Goal: Task Accomplishment & Management: Use online tool/utility

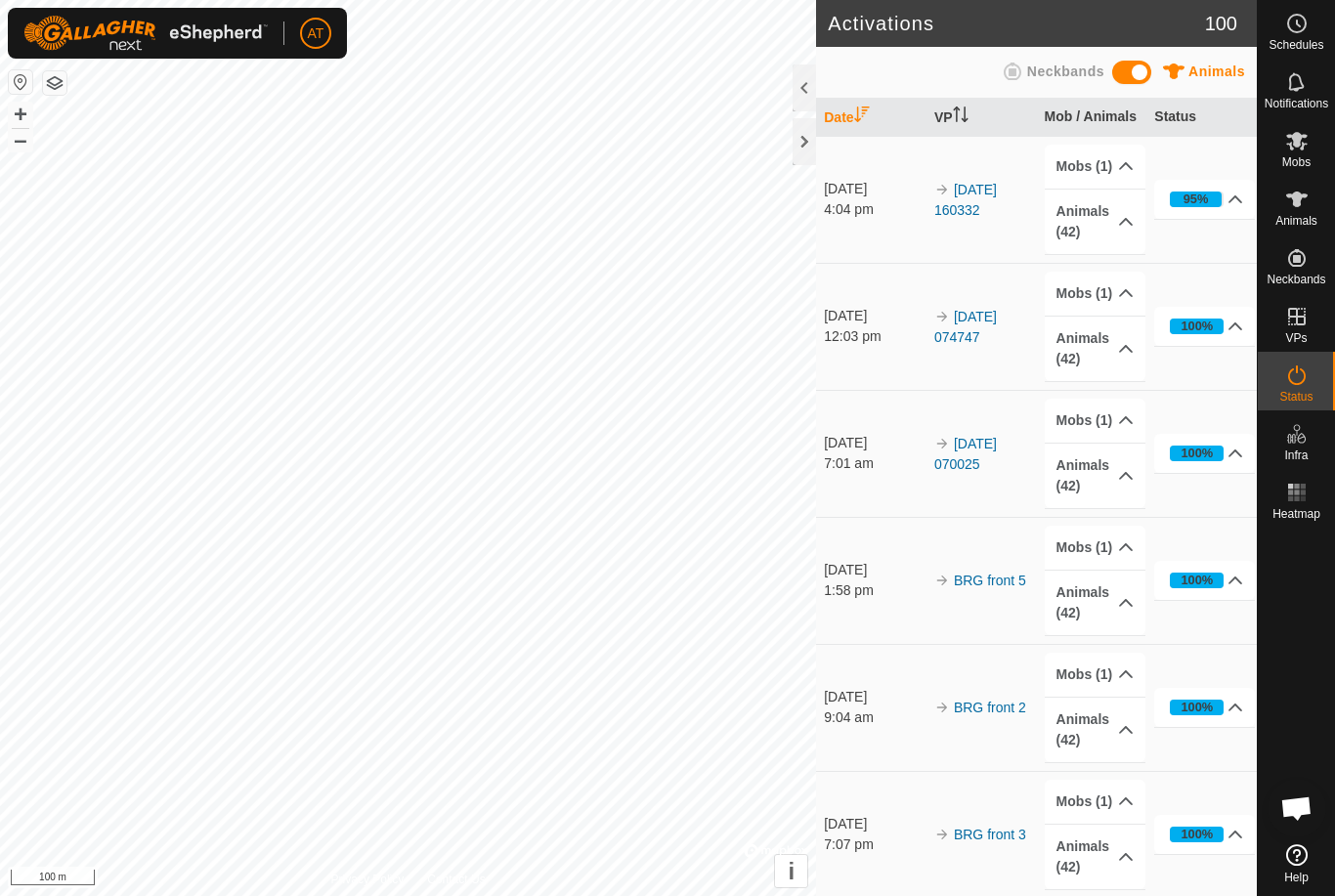
click at [1233, 327] on icon at bounding box center [1235, 326] width 16 height 16
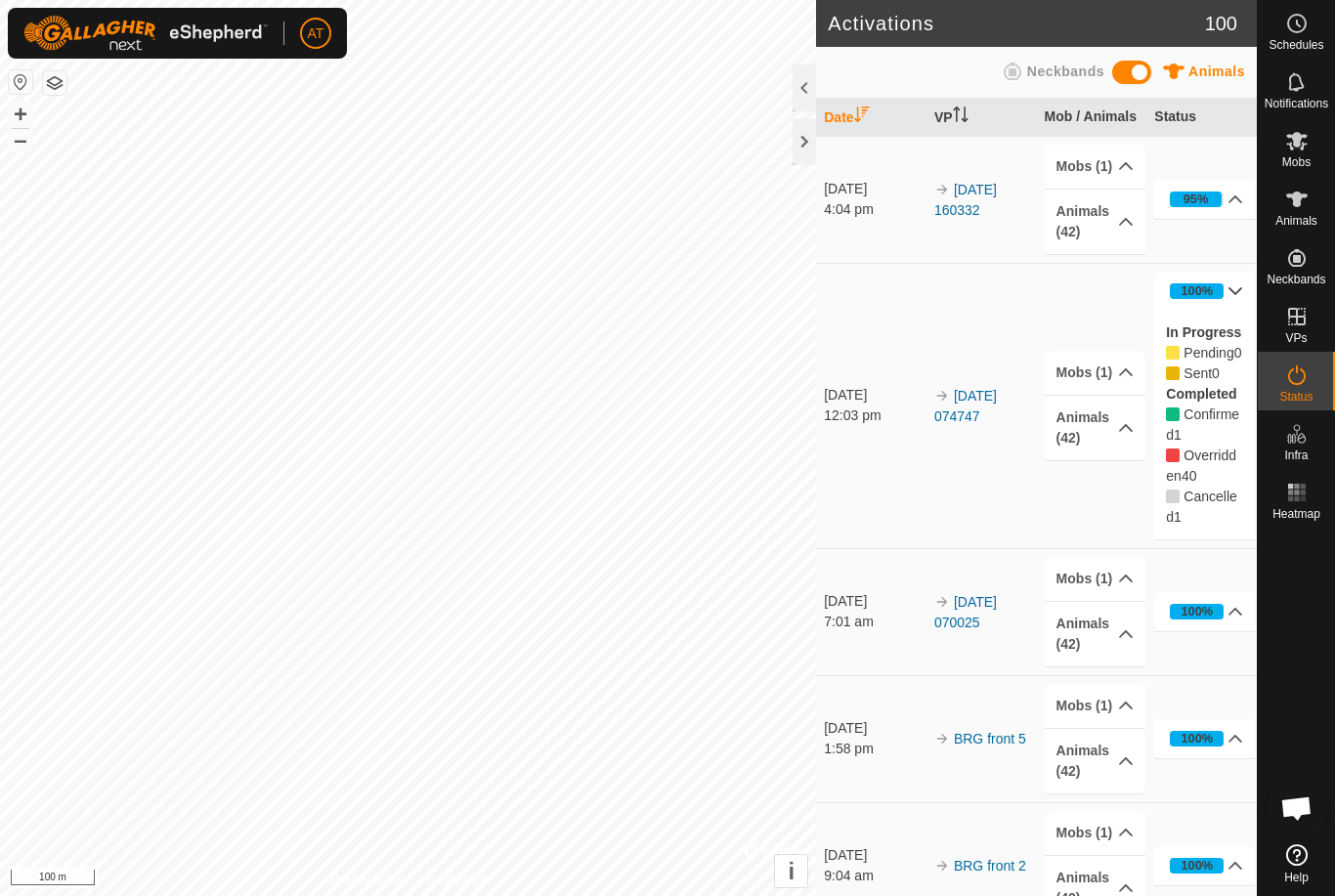
click at [962, 522] on td "[DATE] 074747" at bounding box center [981, 405] width 111 height 285
click at [1235, 281] on p-accordion-header "100%" at bounding box center [1205, 291] width 101 height 40
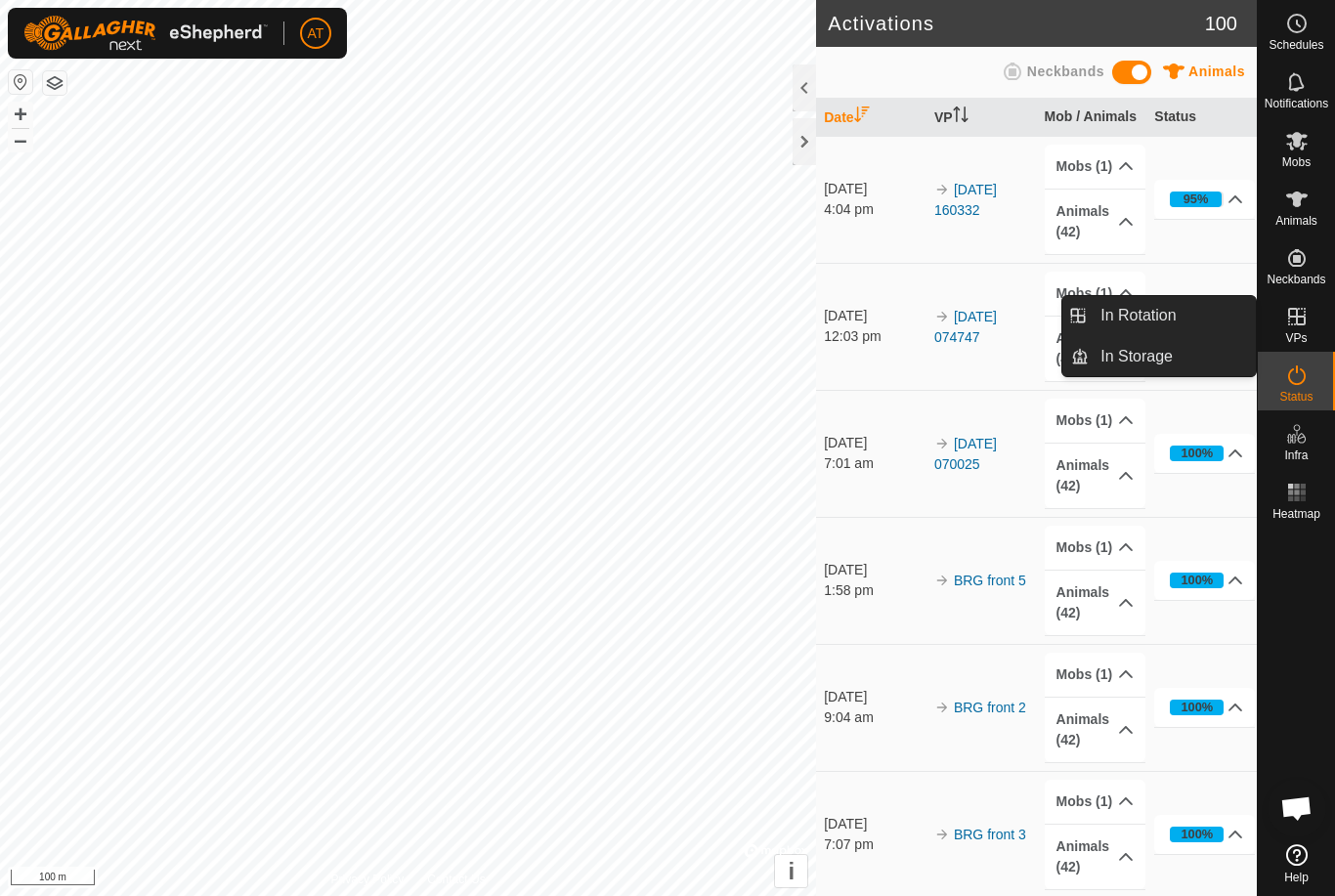
click at [1159, 349] on span "In Storage" at bounding box center [1135, 357] width 72 height 24
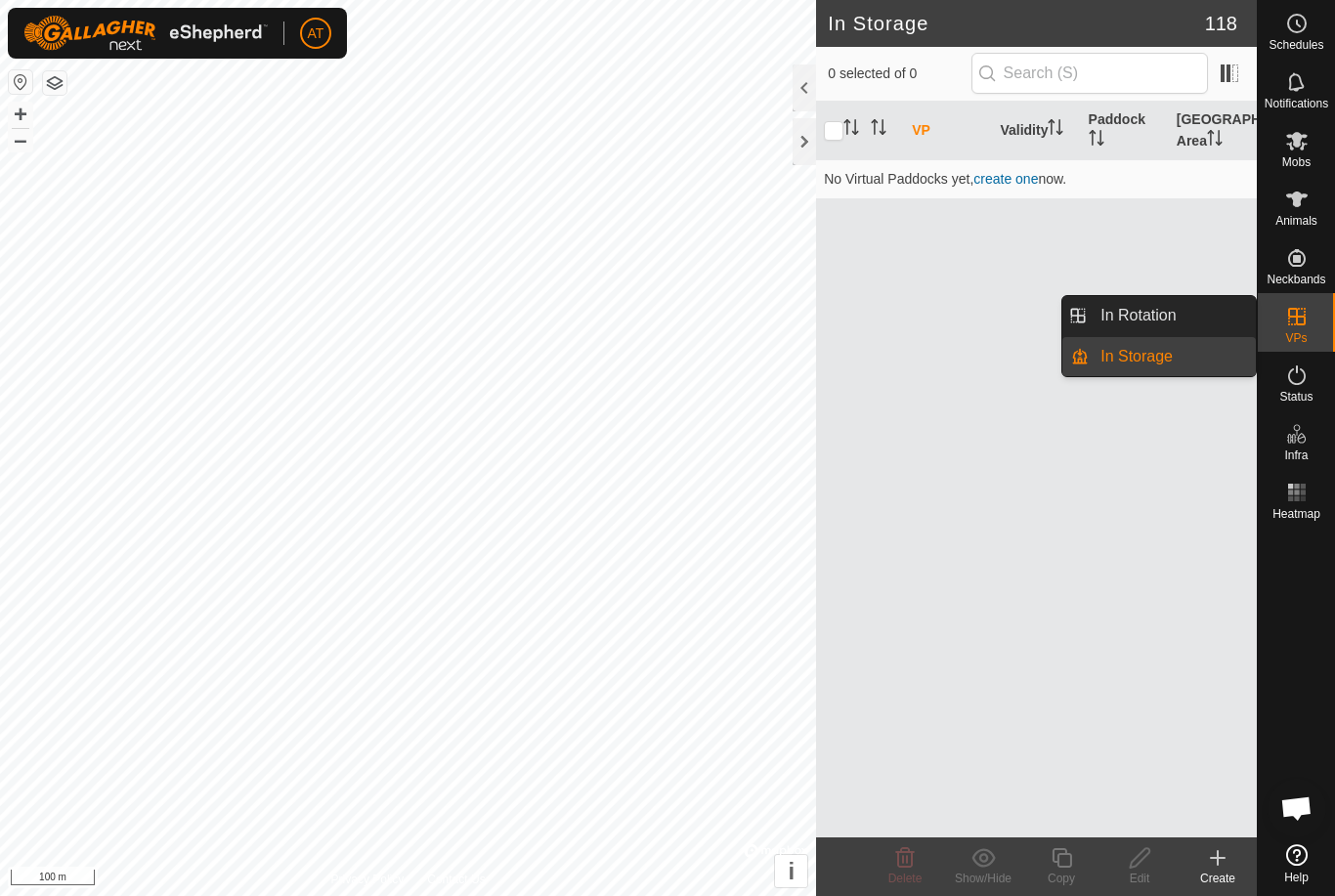
click at [1172, 310] on span "In Rotation" at bounding box center [1137, 315] width 75 height 24
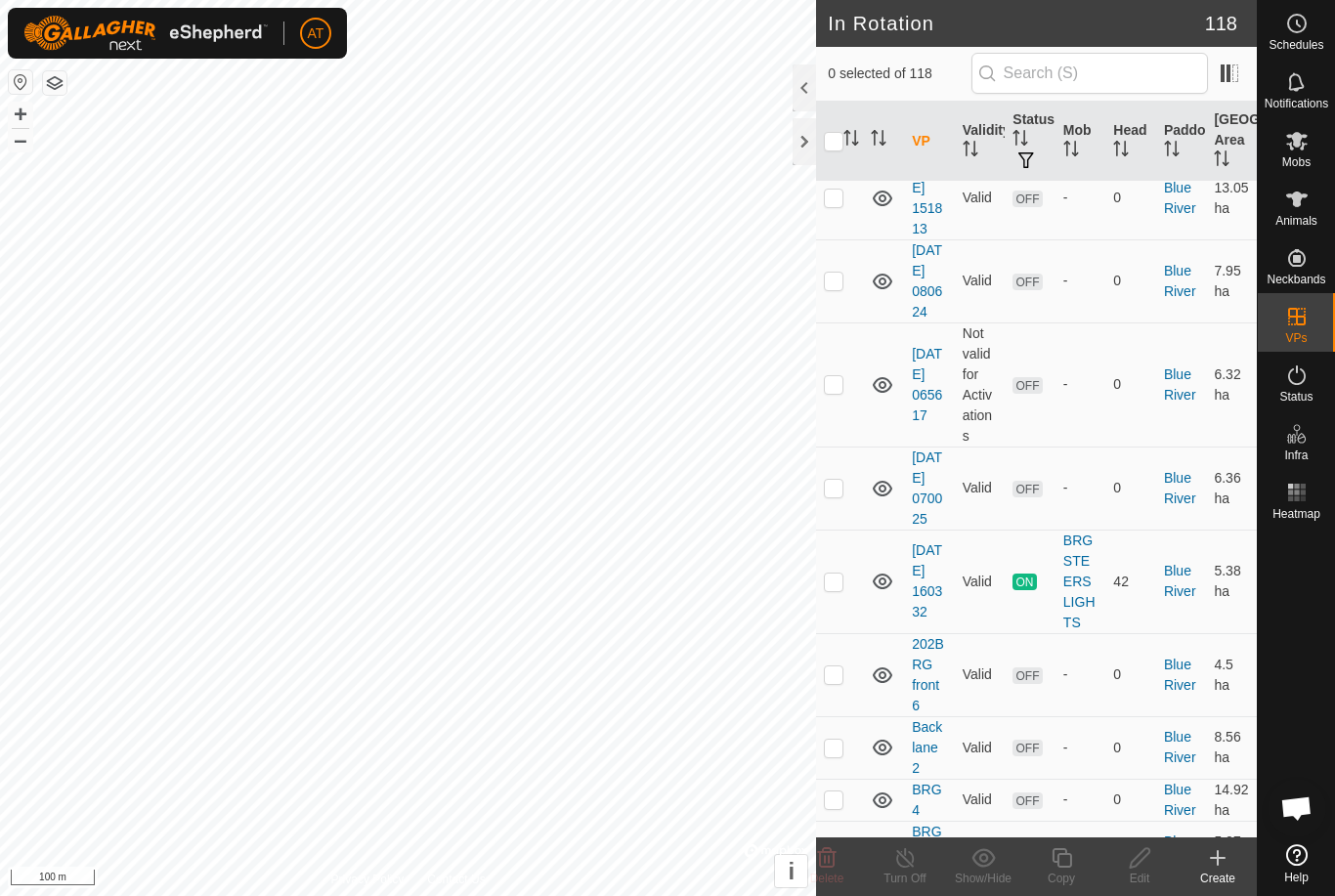
scroll to position [664, 0]
click at [844, 323] on td at bounding box center [839, 282] width 46 height 83
click at [836, 856] on icon at bounding box center [827, 857] width 24 height 24
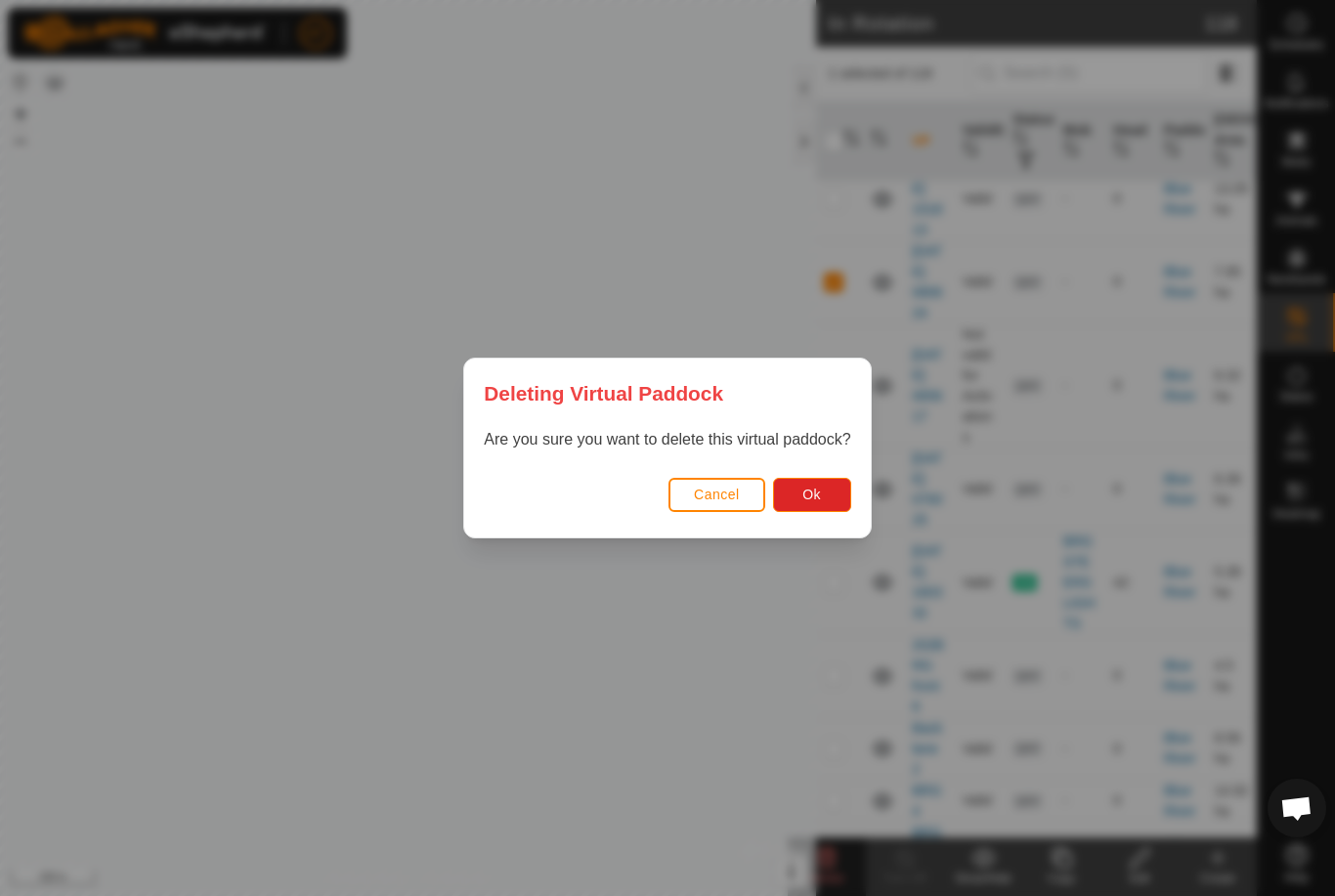
click at [814, 482] on button "Ok" at bounding box center [811, 494] width 78 height 35
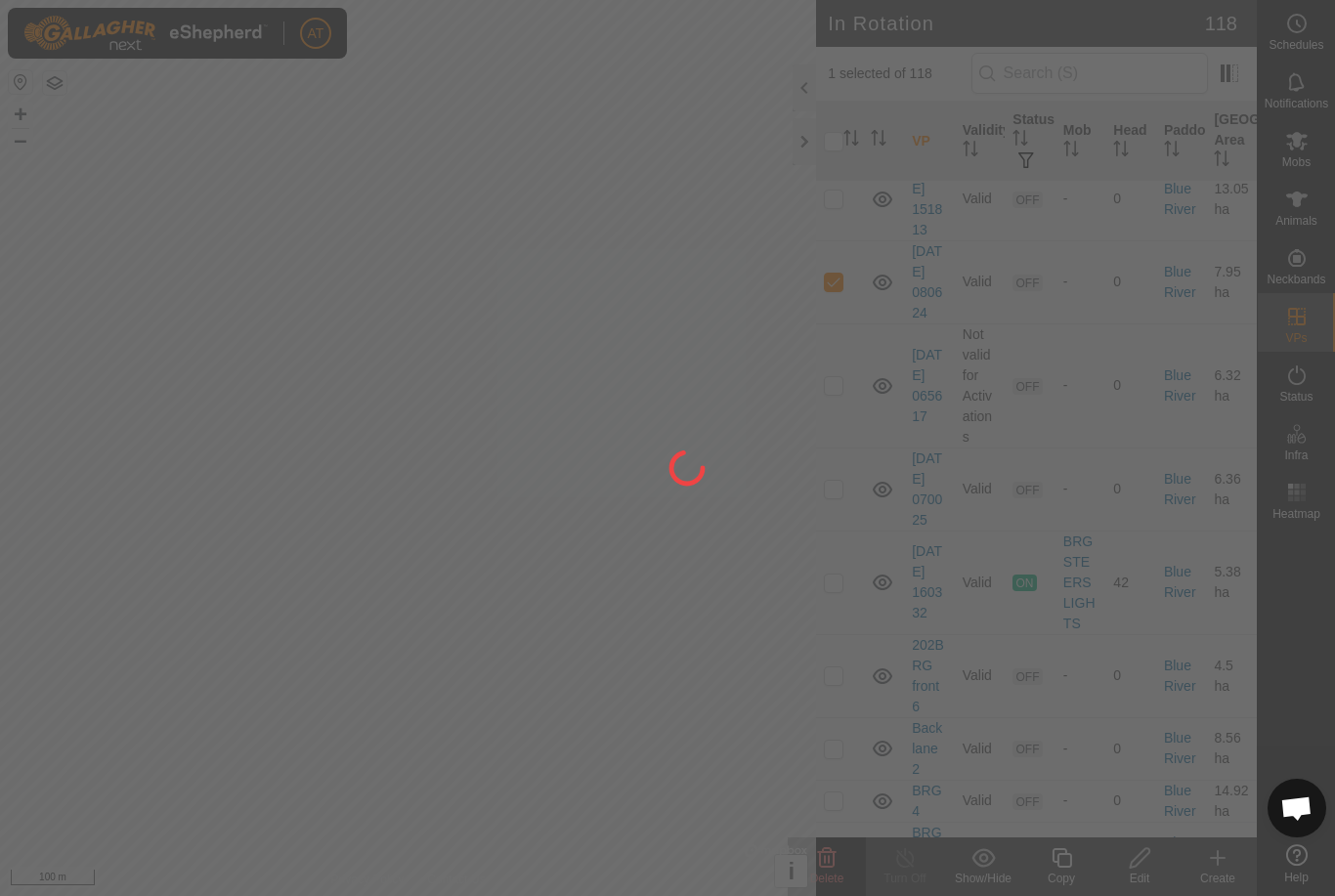
checkbox input "false"
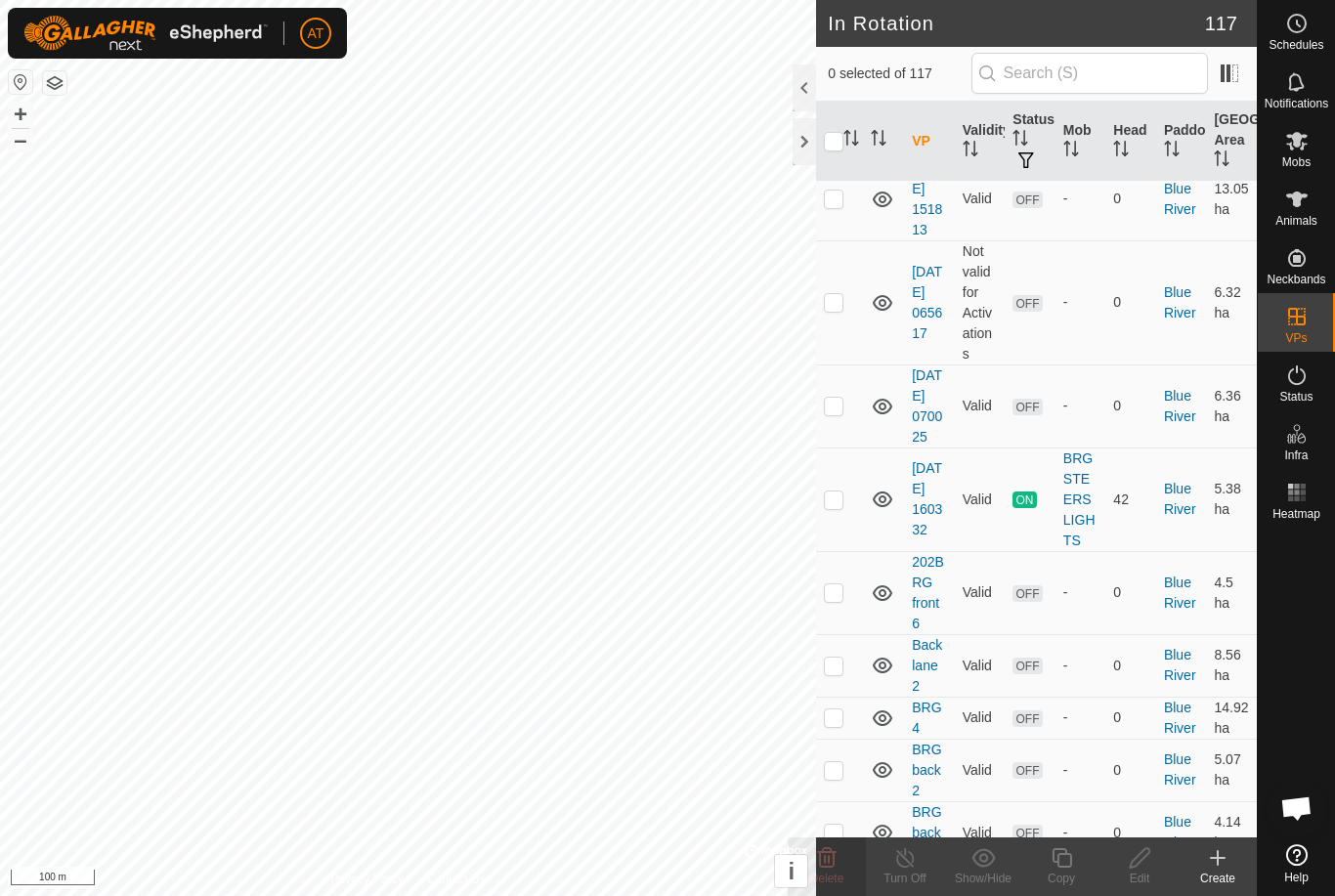
click at [831, 123] on p-checkbox at bounding box center [833, 116] width 20 height 16
click at [843, 854] on delete-svg-icon at bounding box center [826, 857] width 78 height 24
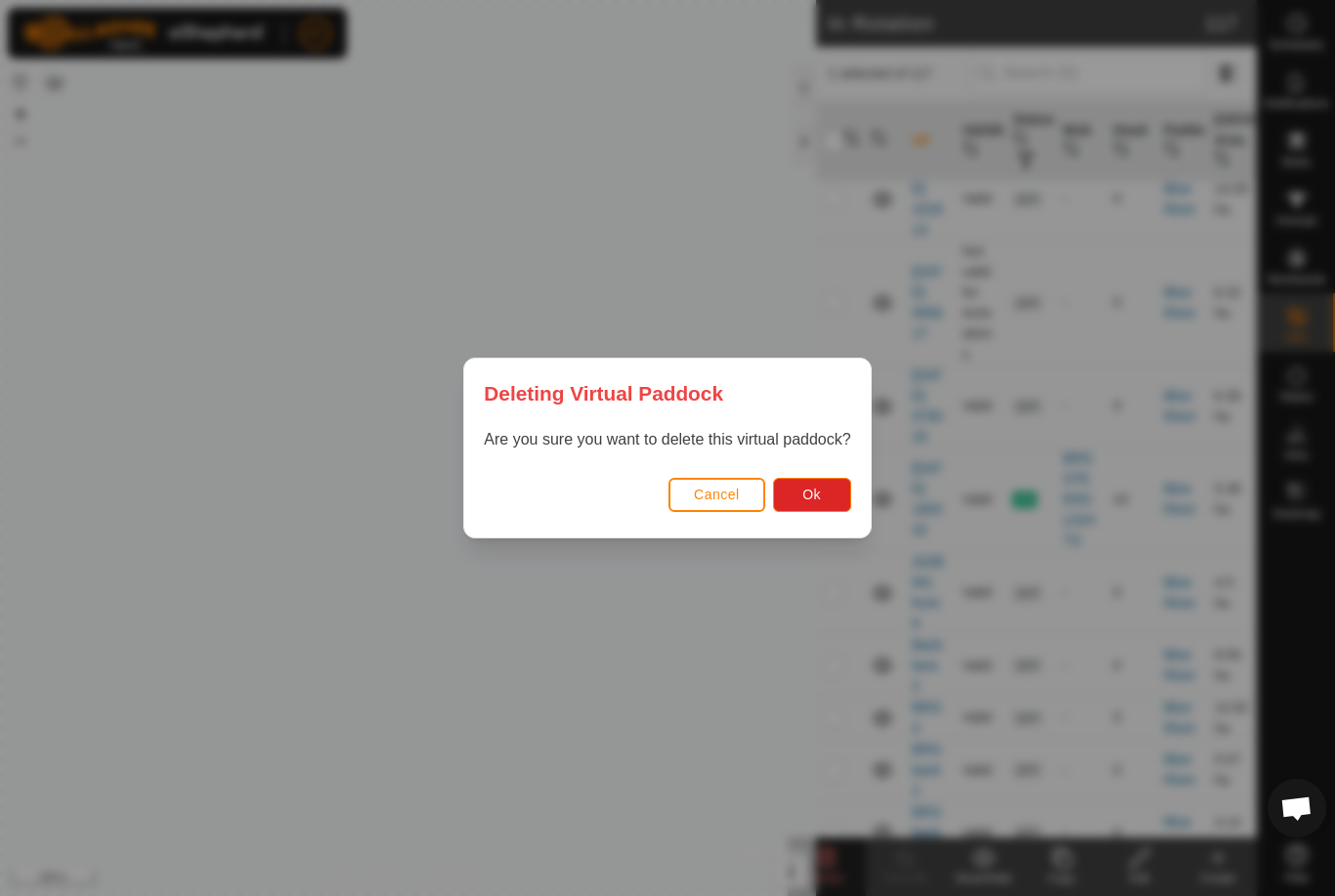
click at [820, 482] on button "Ok" at bounding box center [811, 494] width 78 height 35
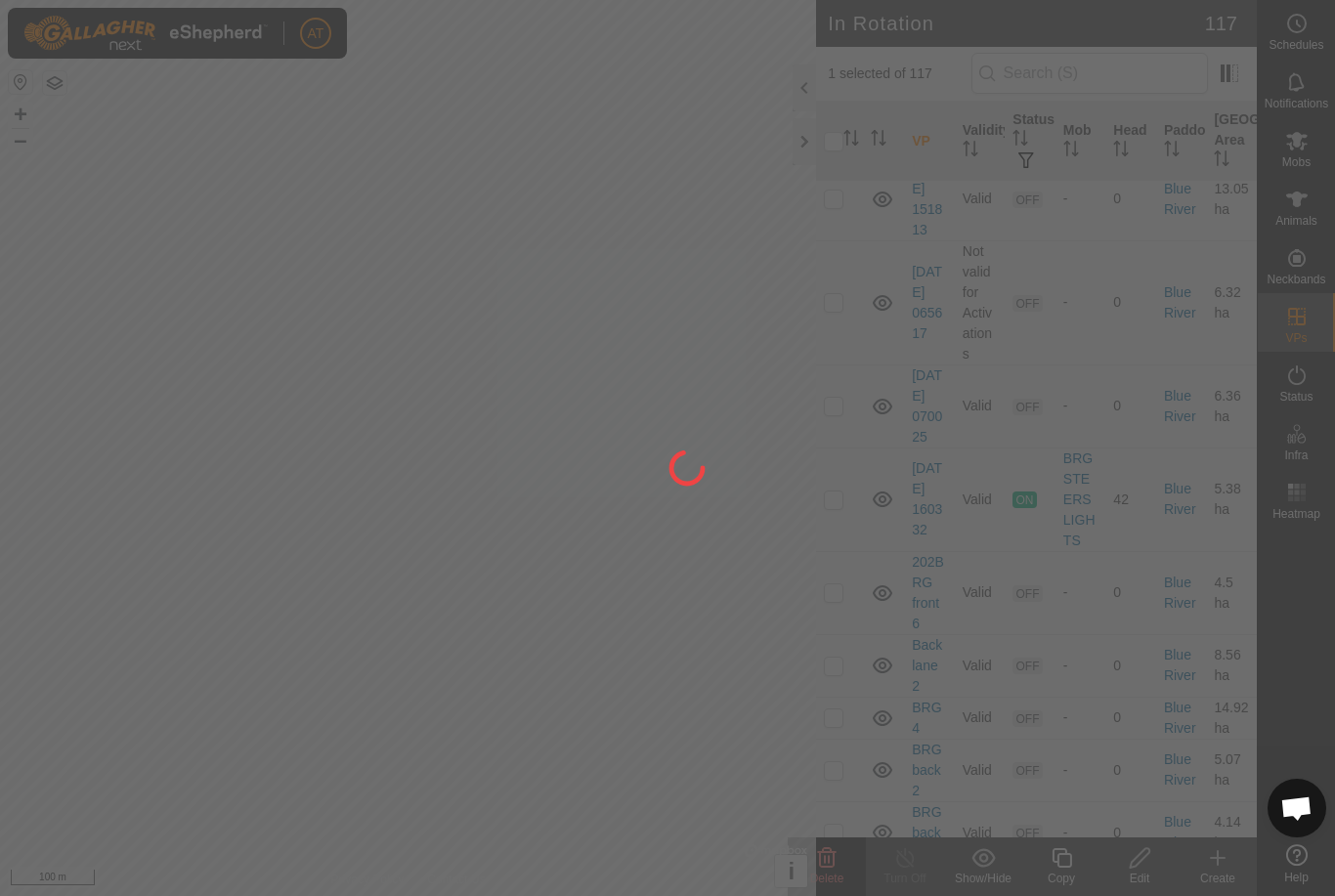
checkbox input "false"
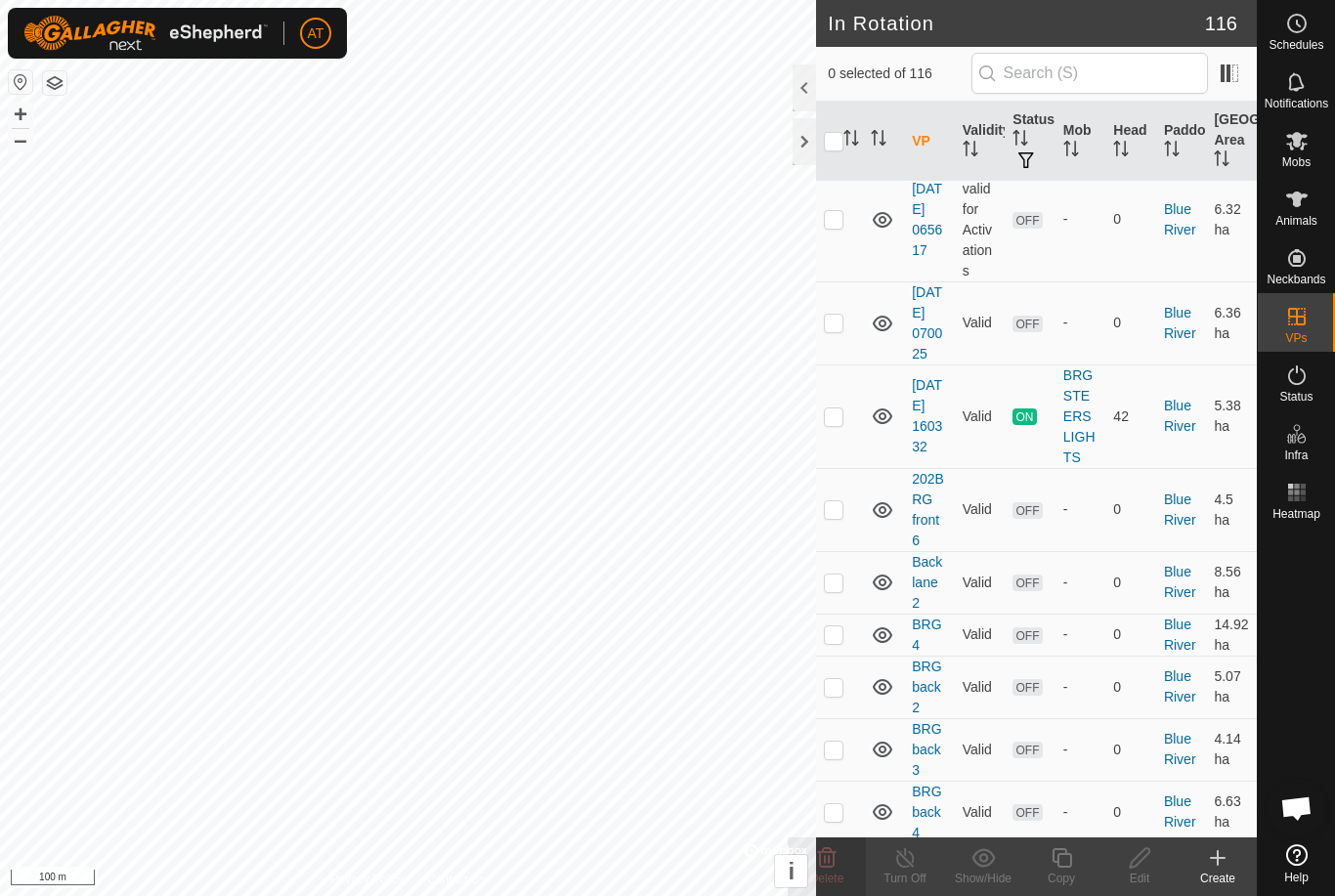
click at [834, 123] on p-checkbox at bounding box center [833, 116] width 20 height 16
checkbox input "true"
click at [843, 869] on div "Delete" at bounding box center [826, 878] width 78 height 18
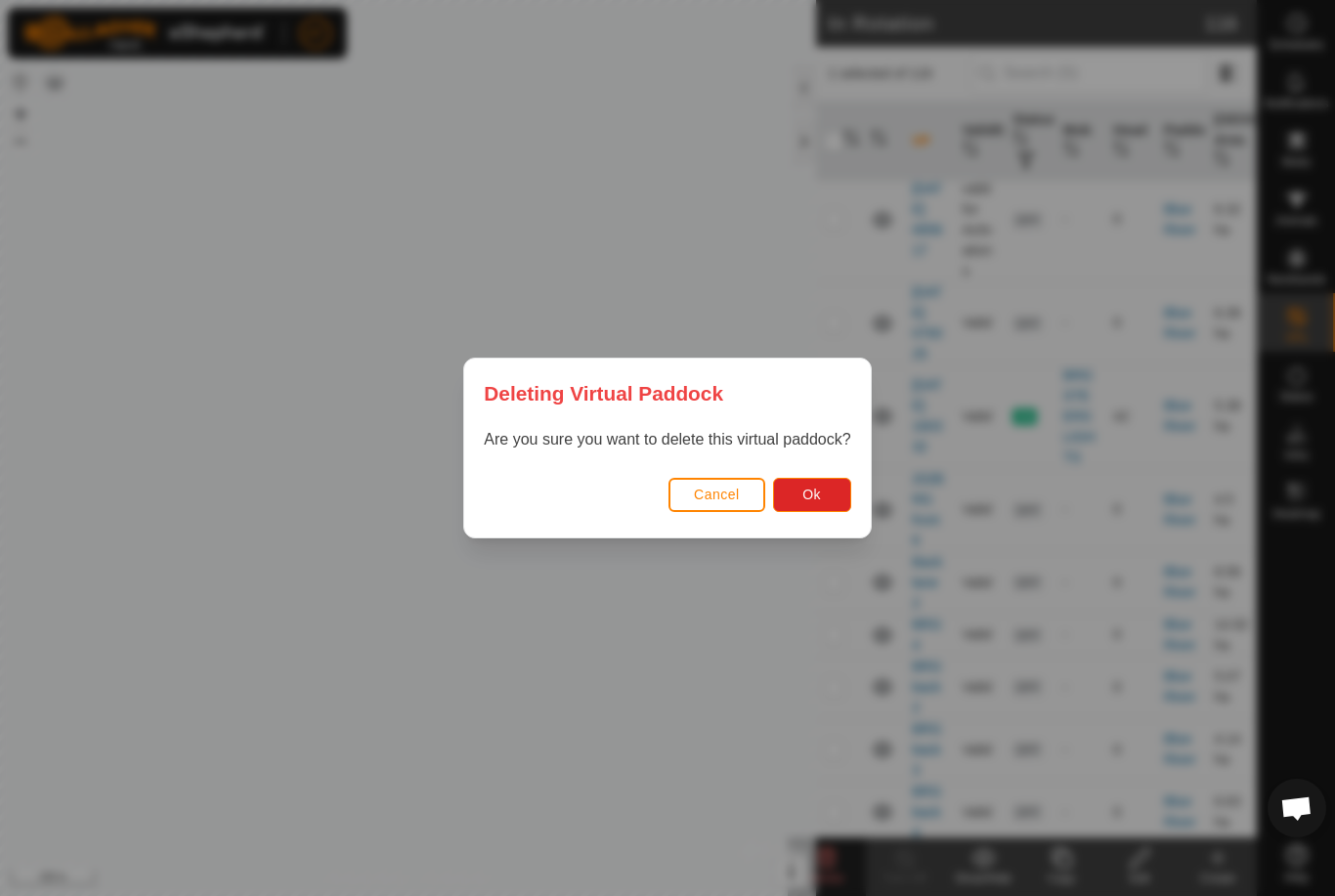
click at [820, 496] on span "Ok" at bounding box center [811, 494] width 19 height 16
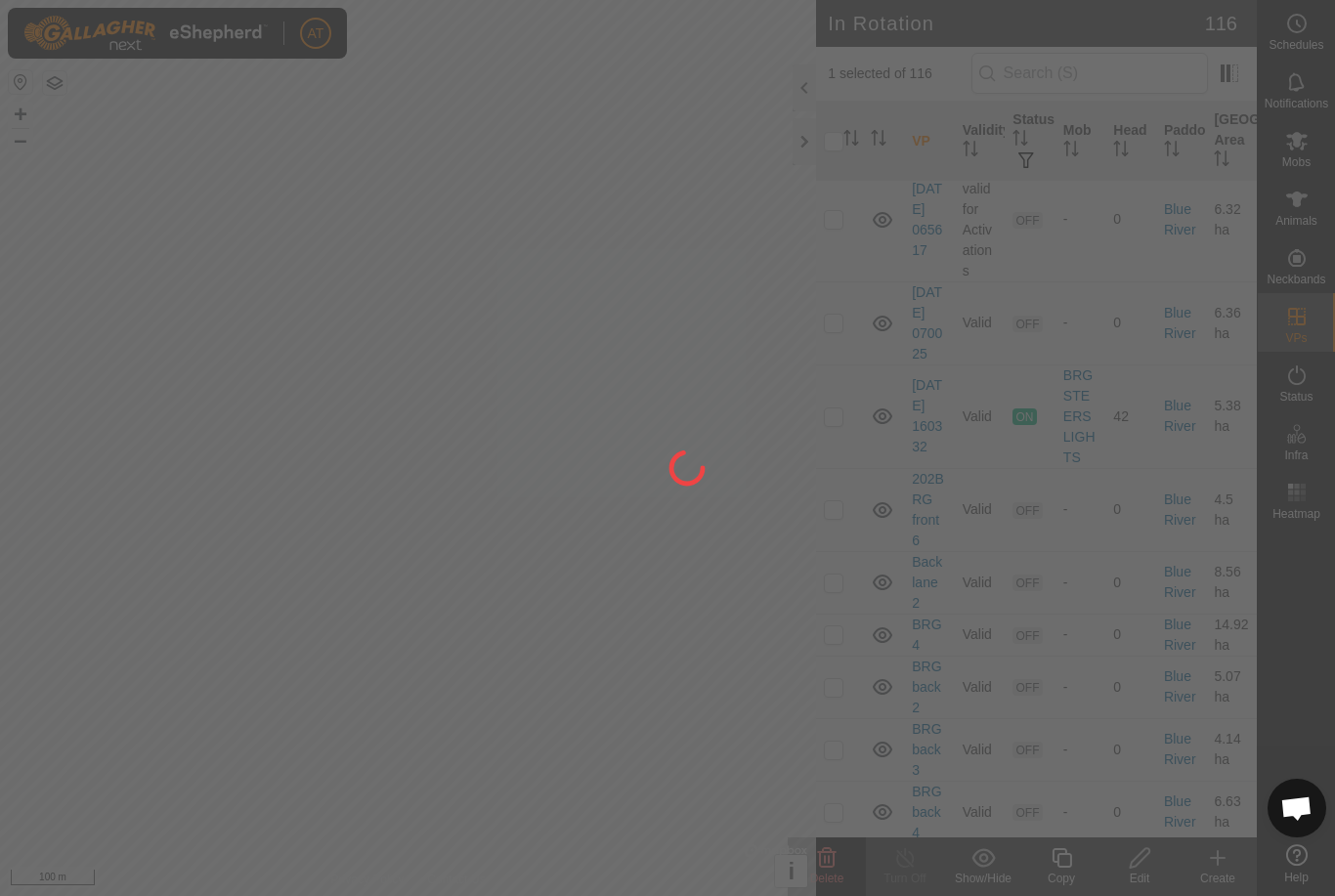
checkbox input "false"
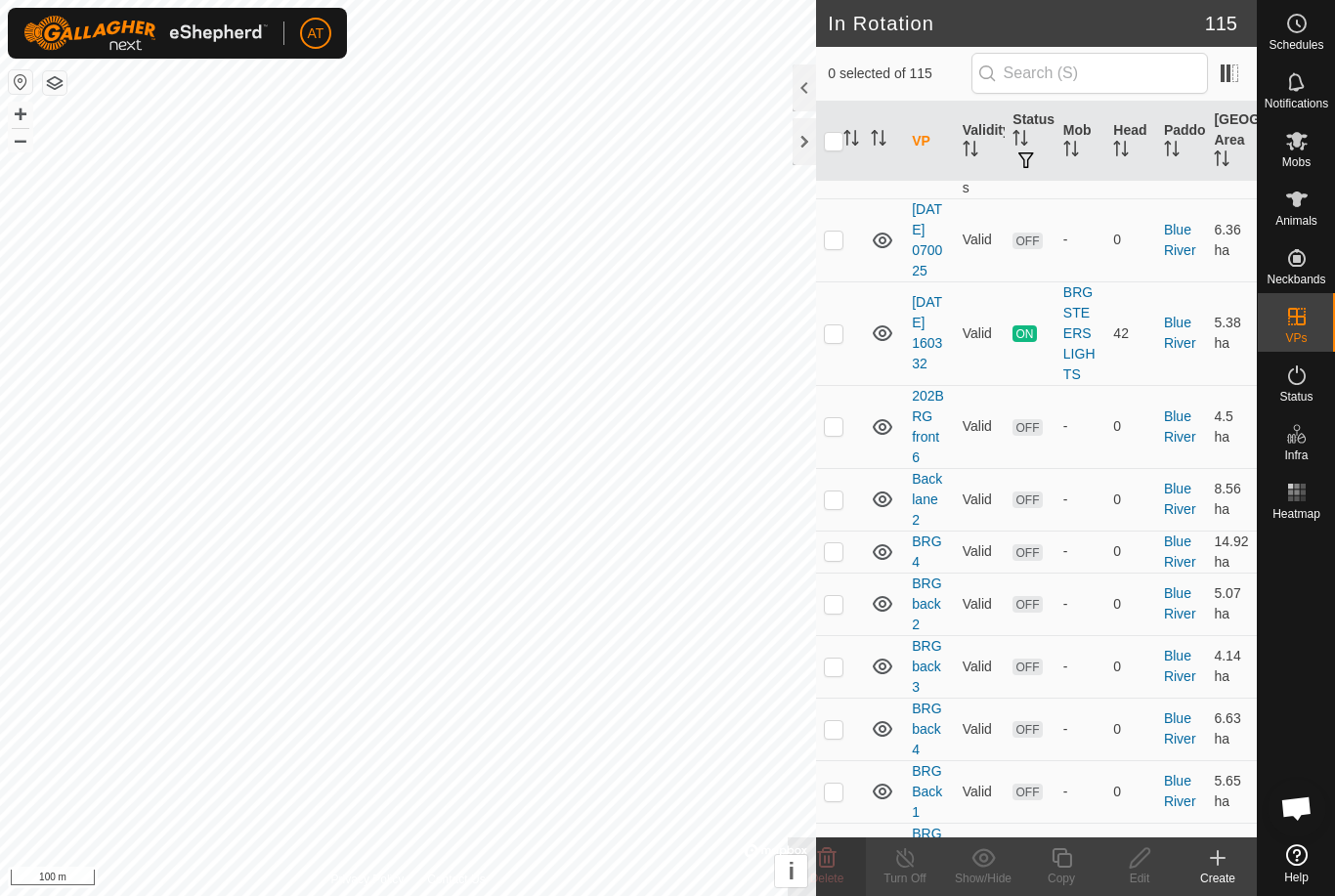
click at [836, 247] on p-checkbox at bounding box center [833, 239] width 20 height 16
click at [846, 855] on delete-svg-icon at bounding box center [826, 857] width 78 height 24
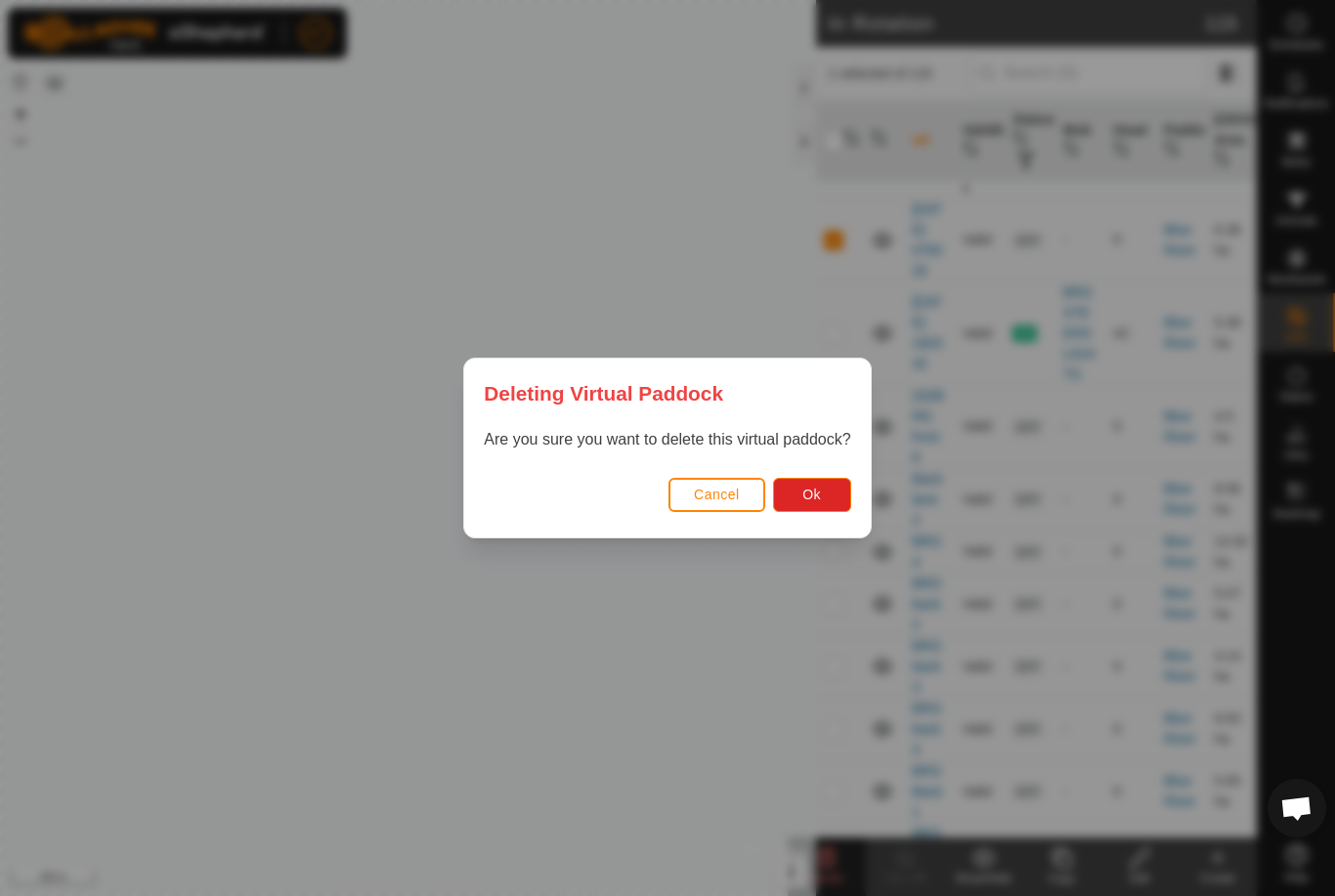
click at [814, 495] on span "Ok" at bounding box center [811, 494] width 19 height 16
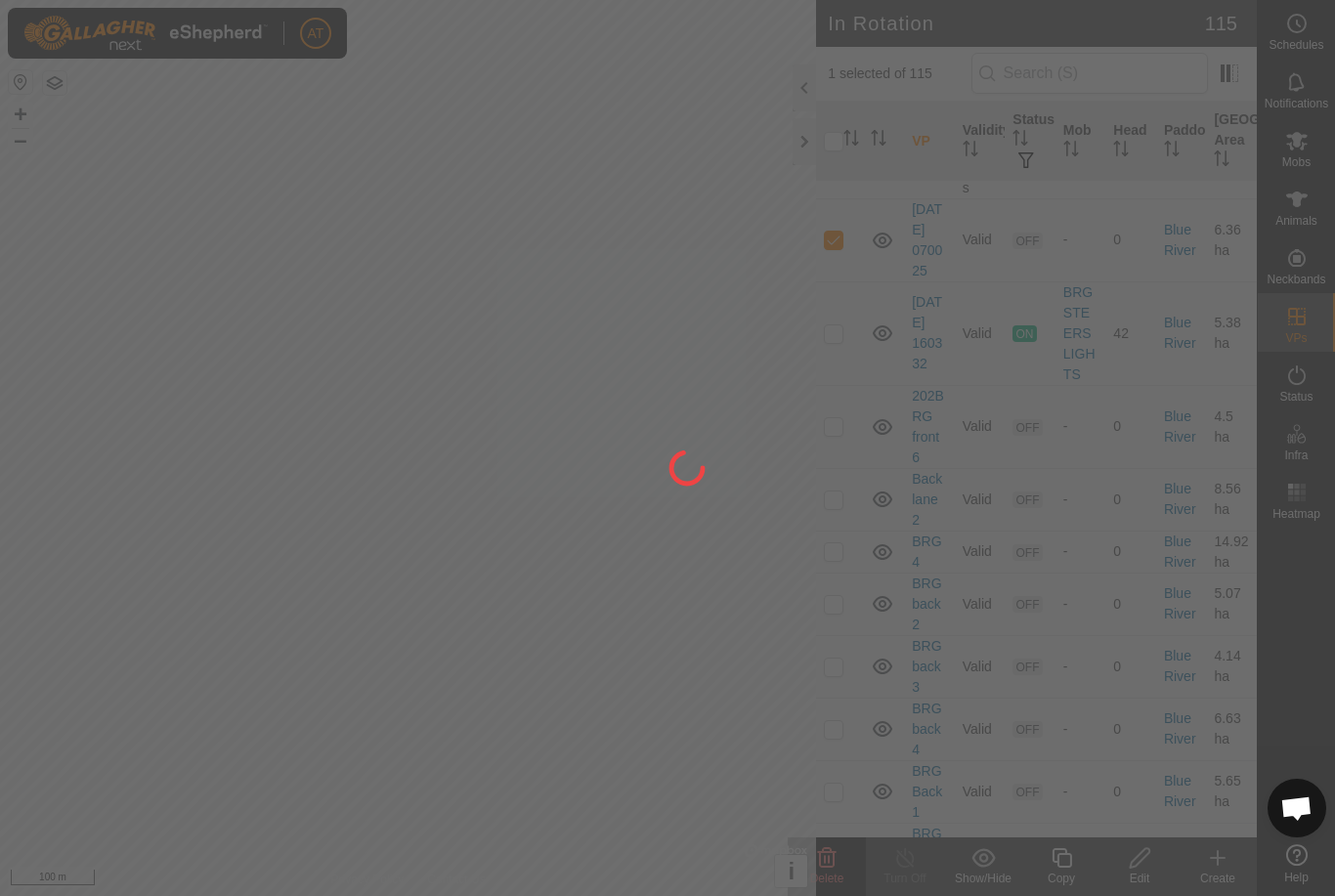
checkbox input "false"
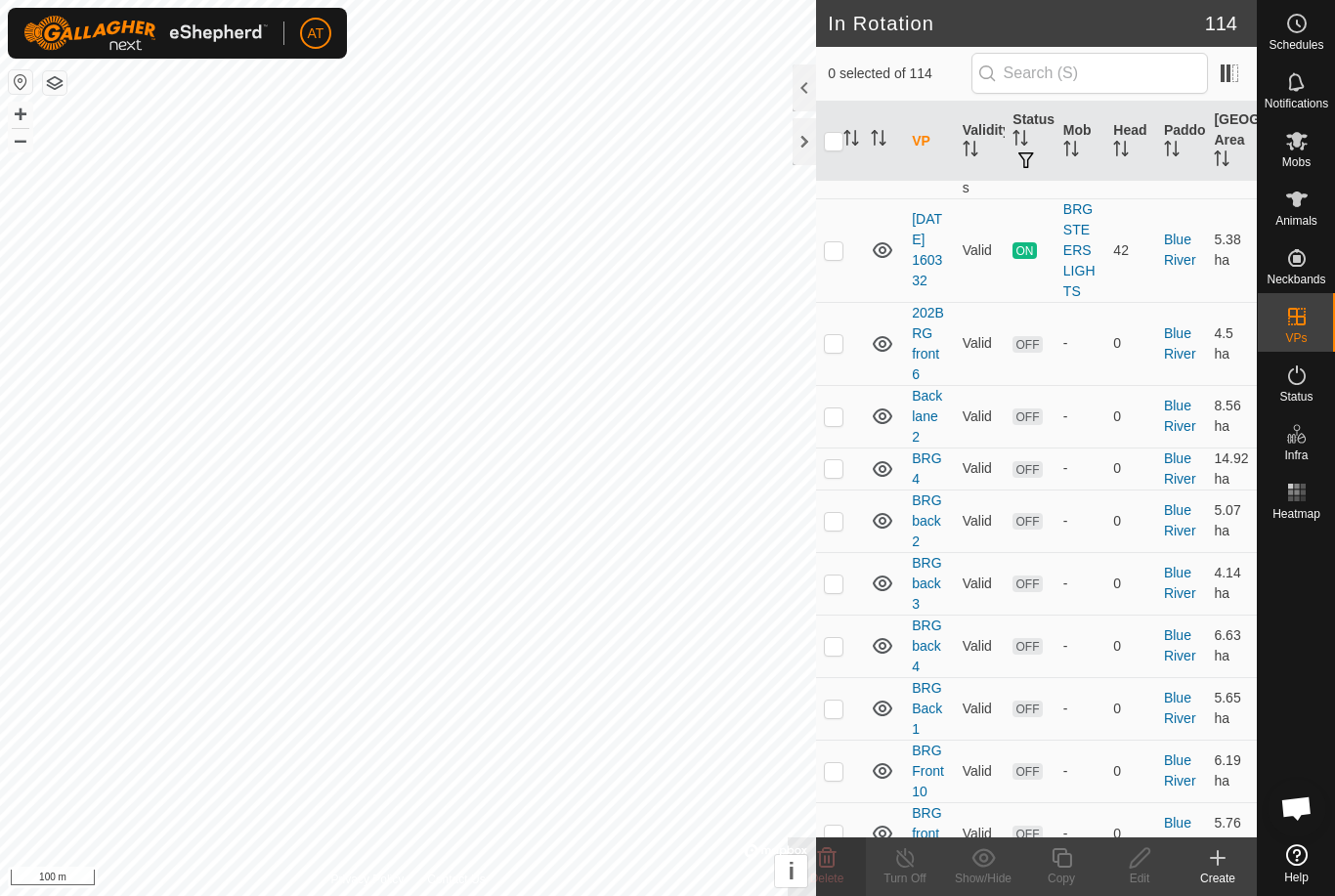
click at [829, 199] on td at bounding box center [839, 136] width 46 height 124
click at [845, 846] on delete-svg-icon at bounding box center [826, 857] width 78 height 24
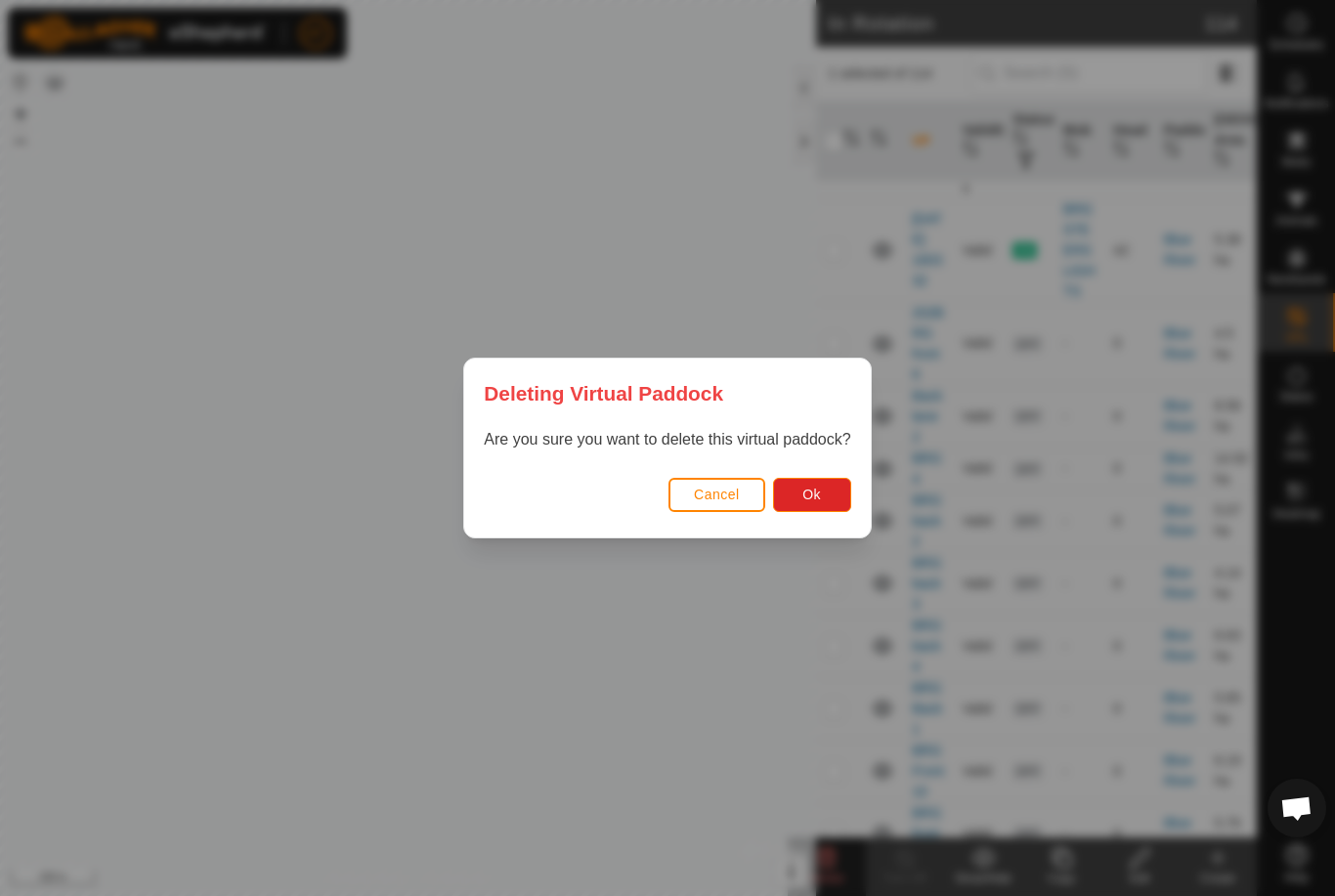
click at [808, 494] on span "Ok" at bounding box center [811, 494] width 19 height 16
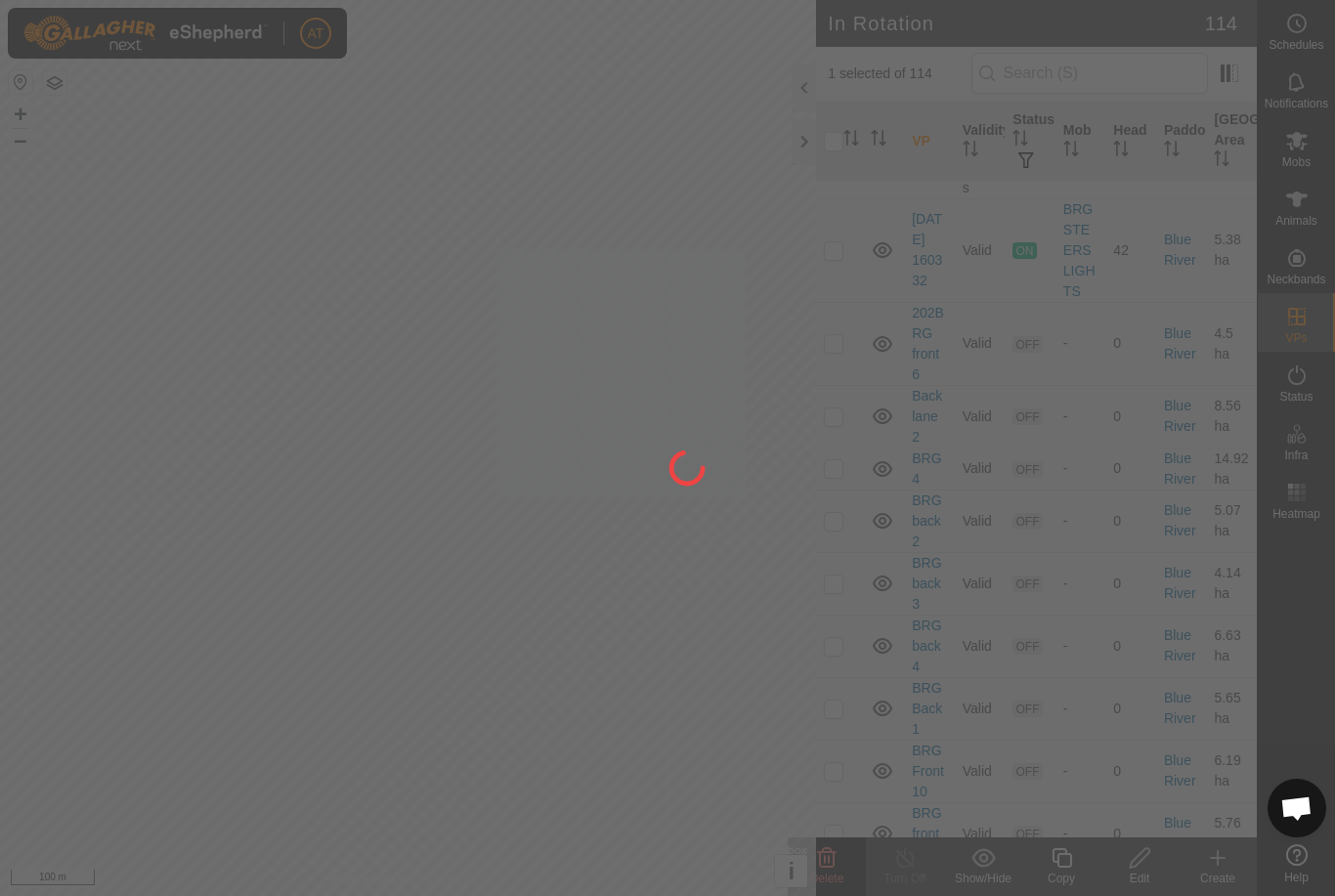
checkbox input "false"
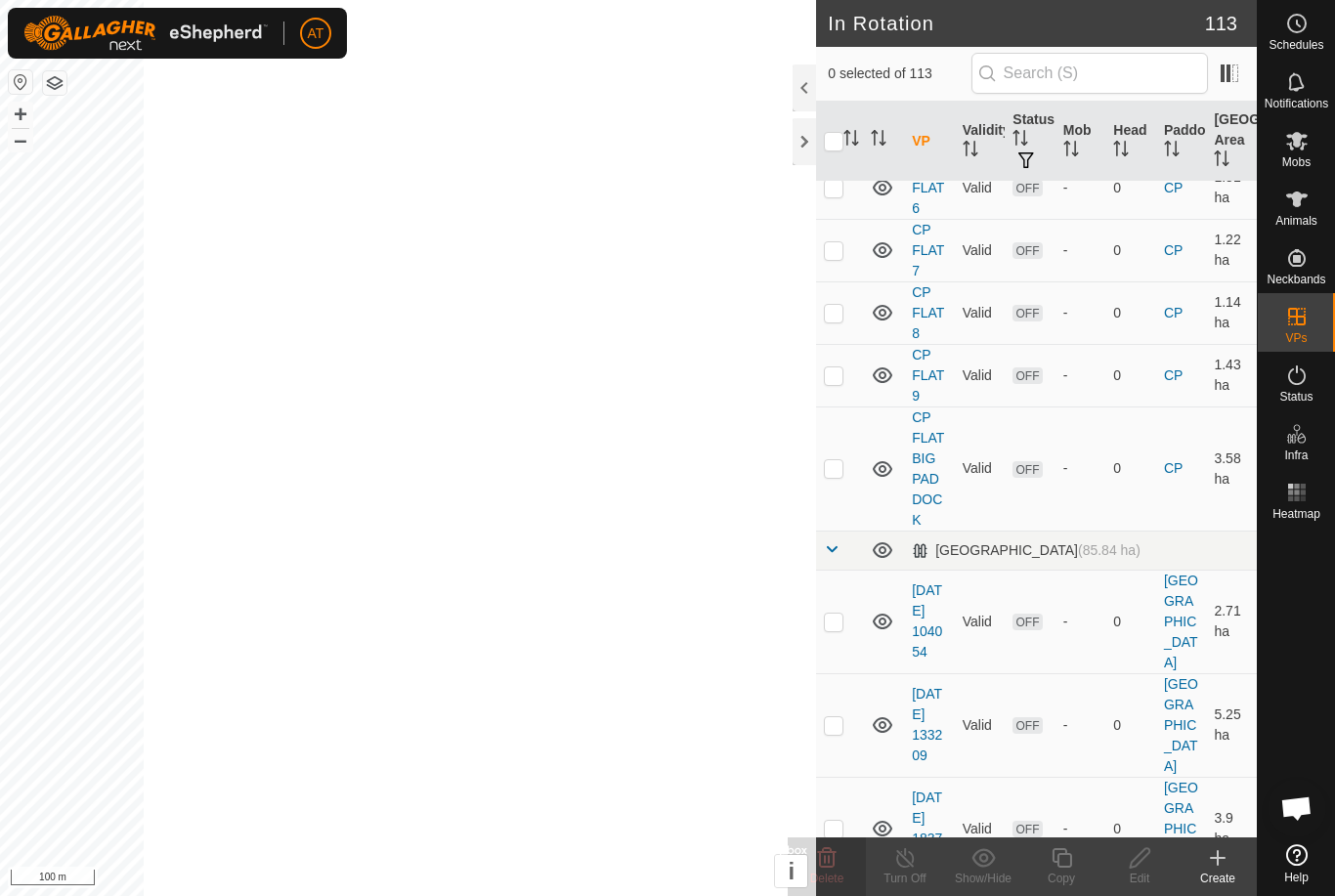
scroll to position [2438, 0]
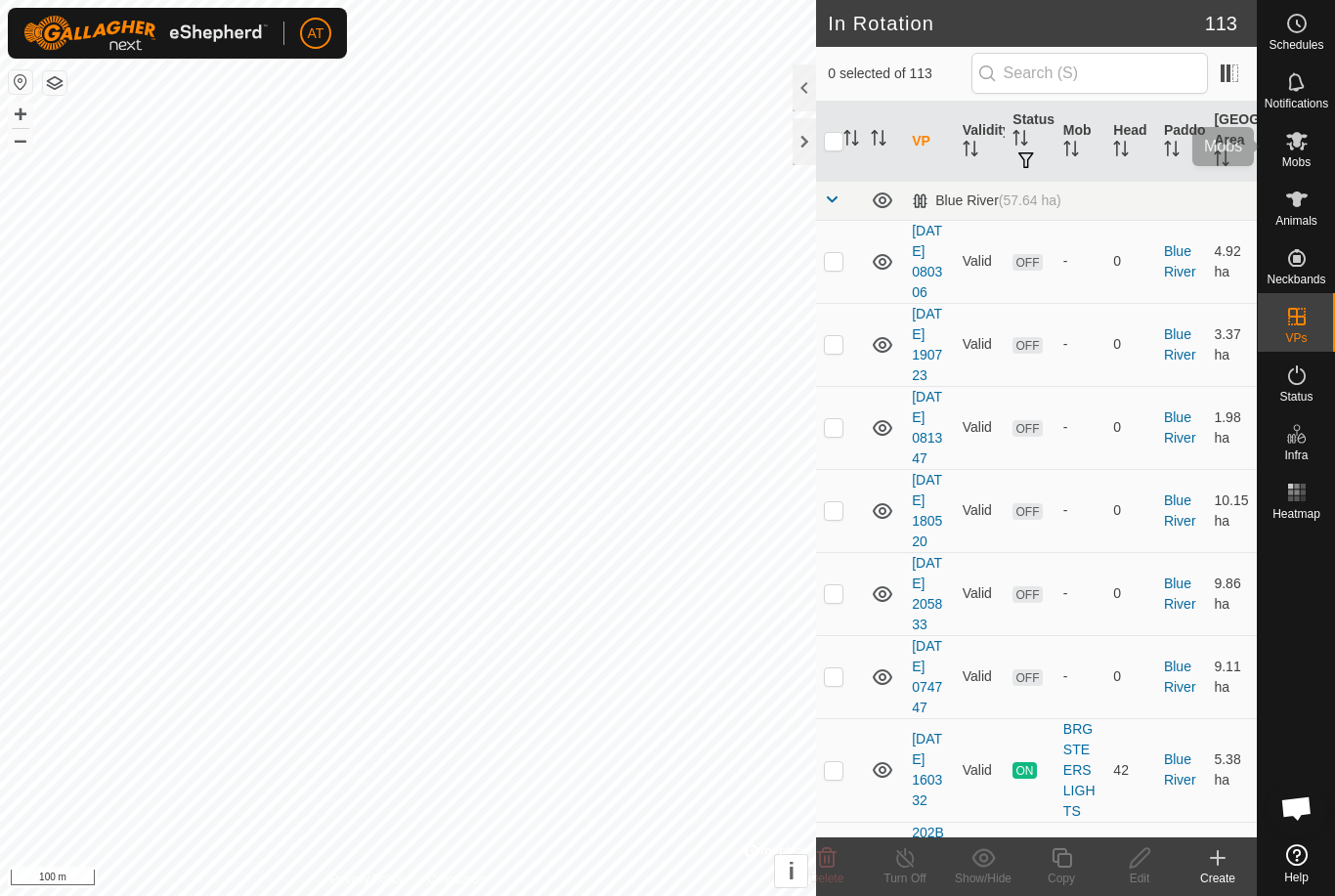
click at [1313, 134] on es-mob-svg-icon at bounding box center [1296, 141] width 36 height 32
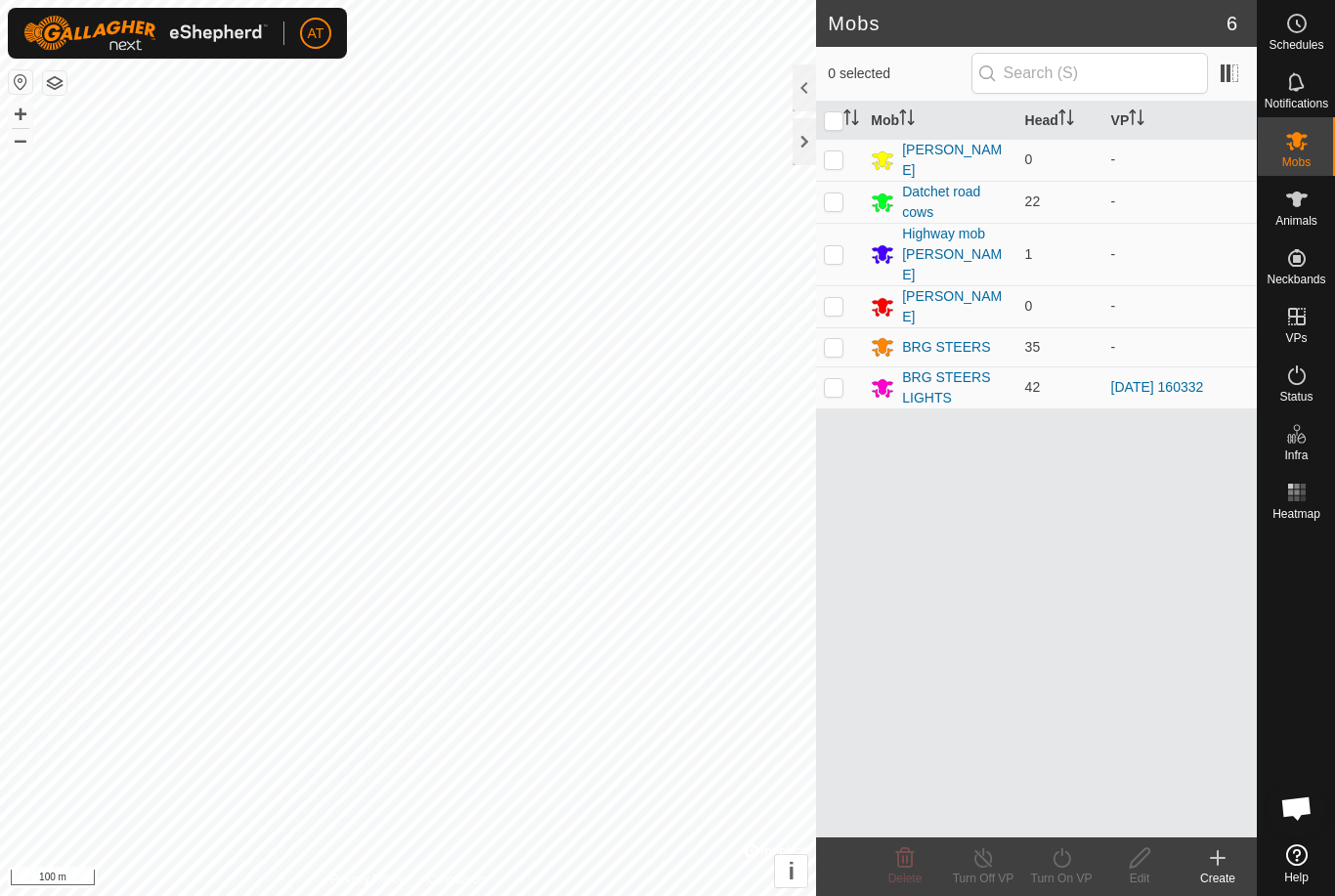
click at [834, 379] on p-checkbox at bounding box center [833, 387] width 20 height 16
checkbox input "true"
click at [1074, 852] on turn-on-svg-icon at bounding box center [1060, 857] width 78 height 24
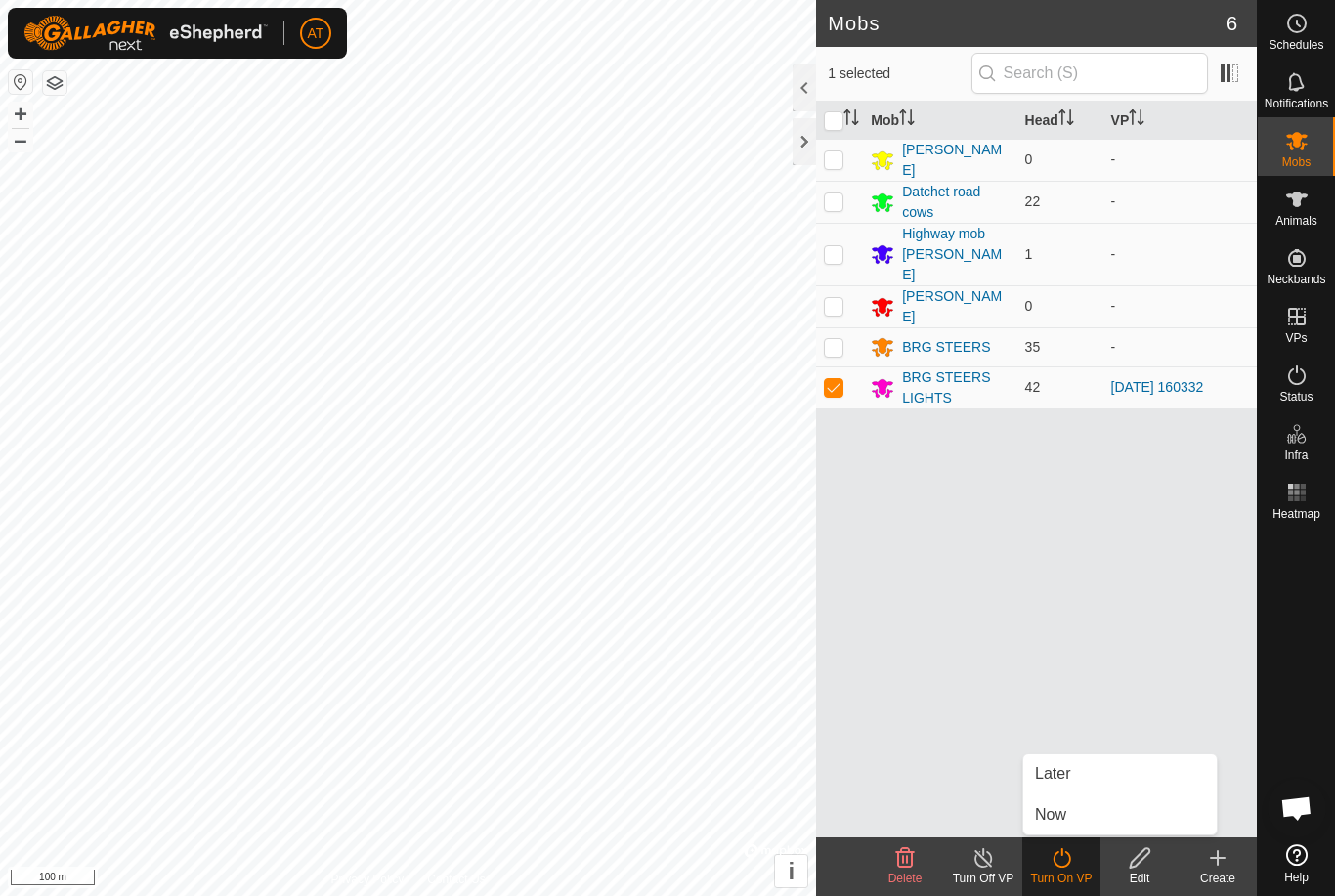
click at [1062, 818] on span "Now" at bounding box center [1050, 815] width 32 height 24
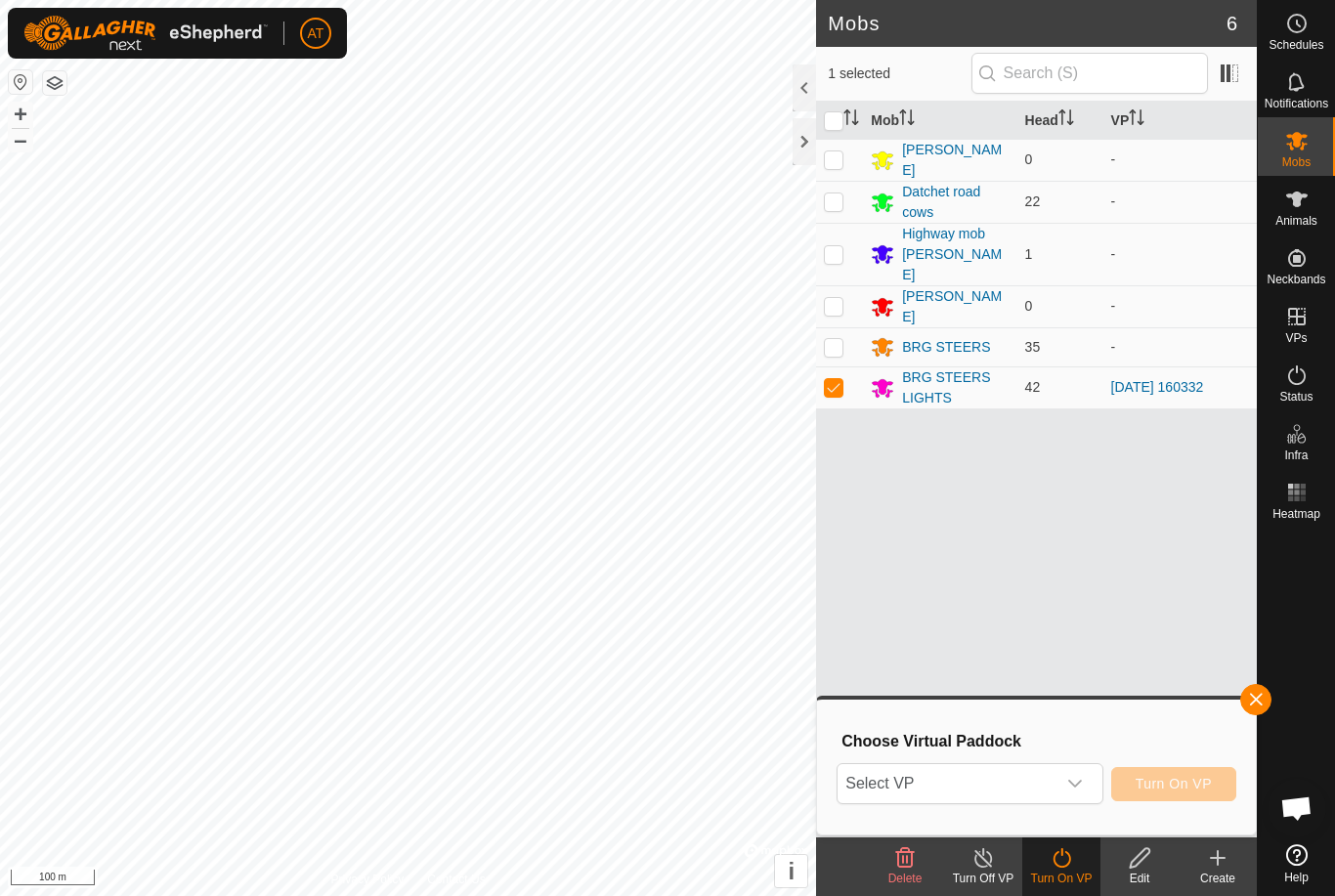
click at [1076, 780] on icon "dropdown trigger" at bounding box center [1075, 783] width 16 height 16
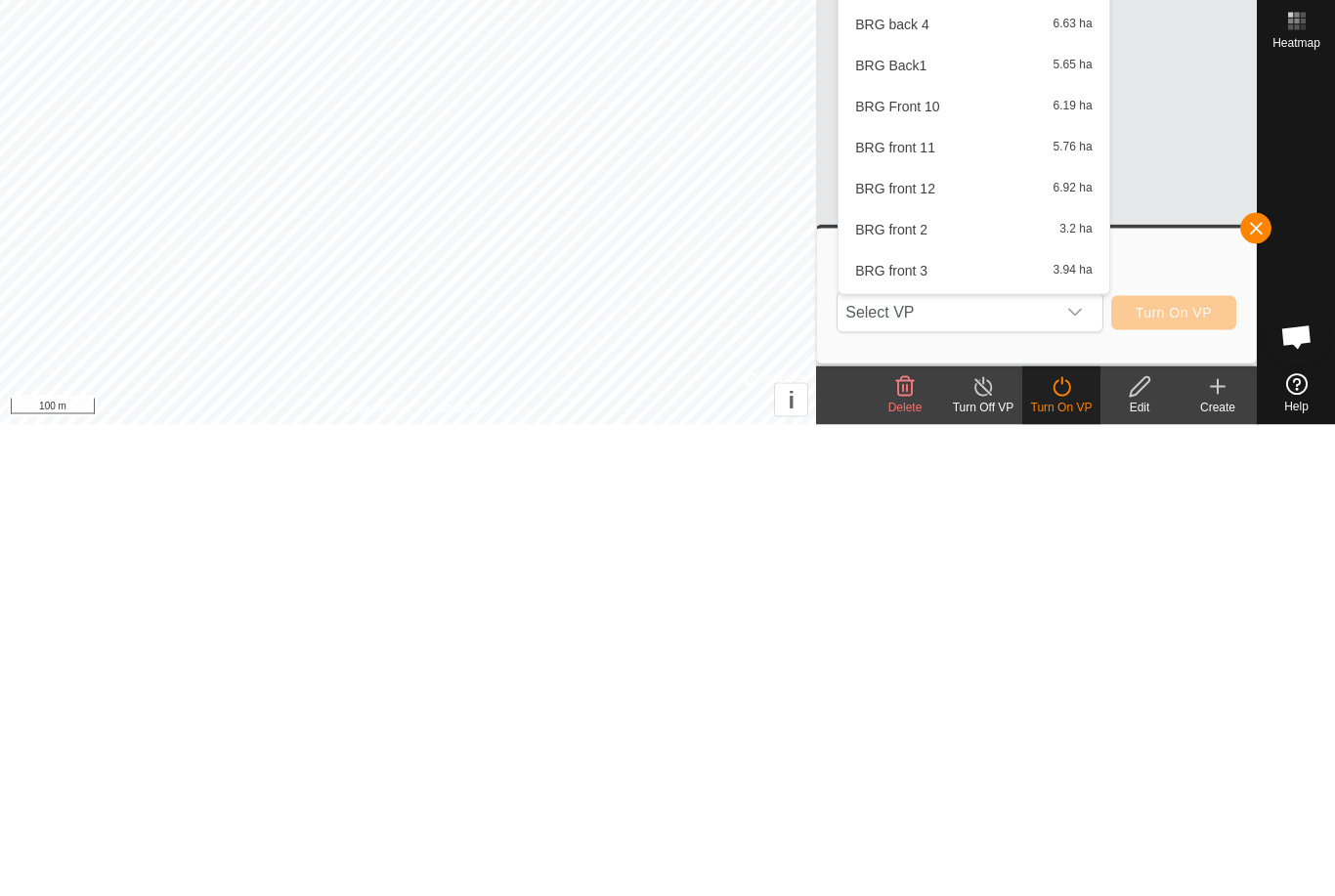
scroll to position [437, 0]
click at [920, 651] on span "BRG front 12" at bounding box center [894, 658] width 80 height 14
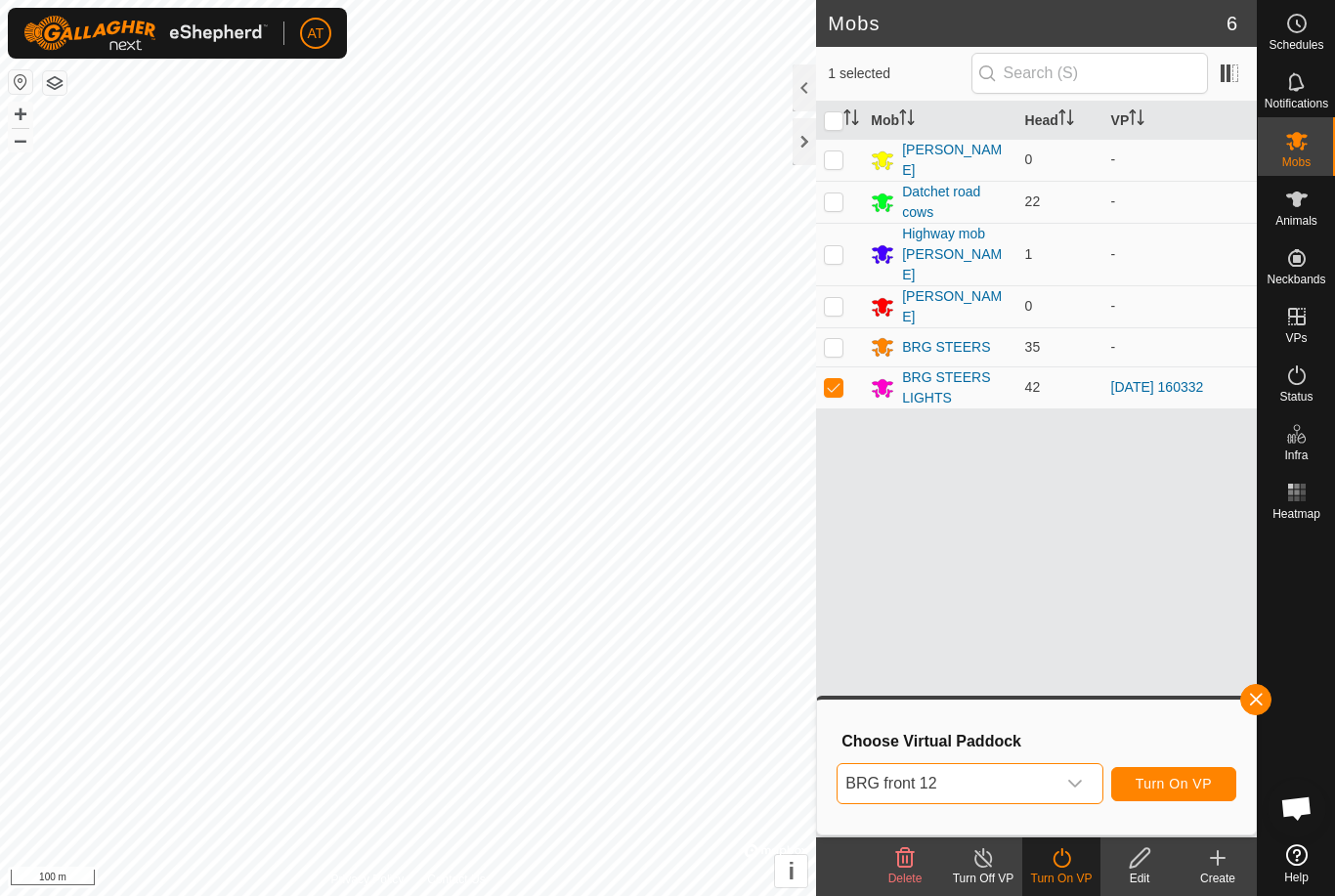
click at [1093, 777] on div "dropdown trigger" at bounding box center [1075, 783] width 40 height 40
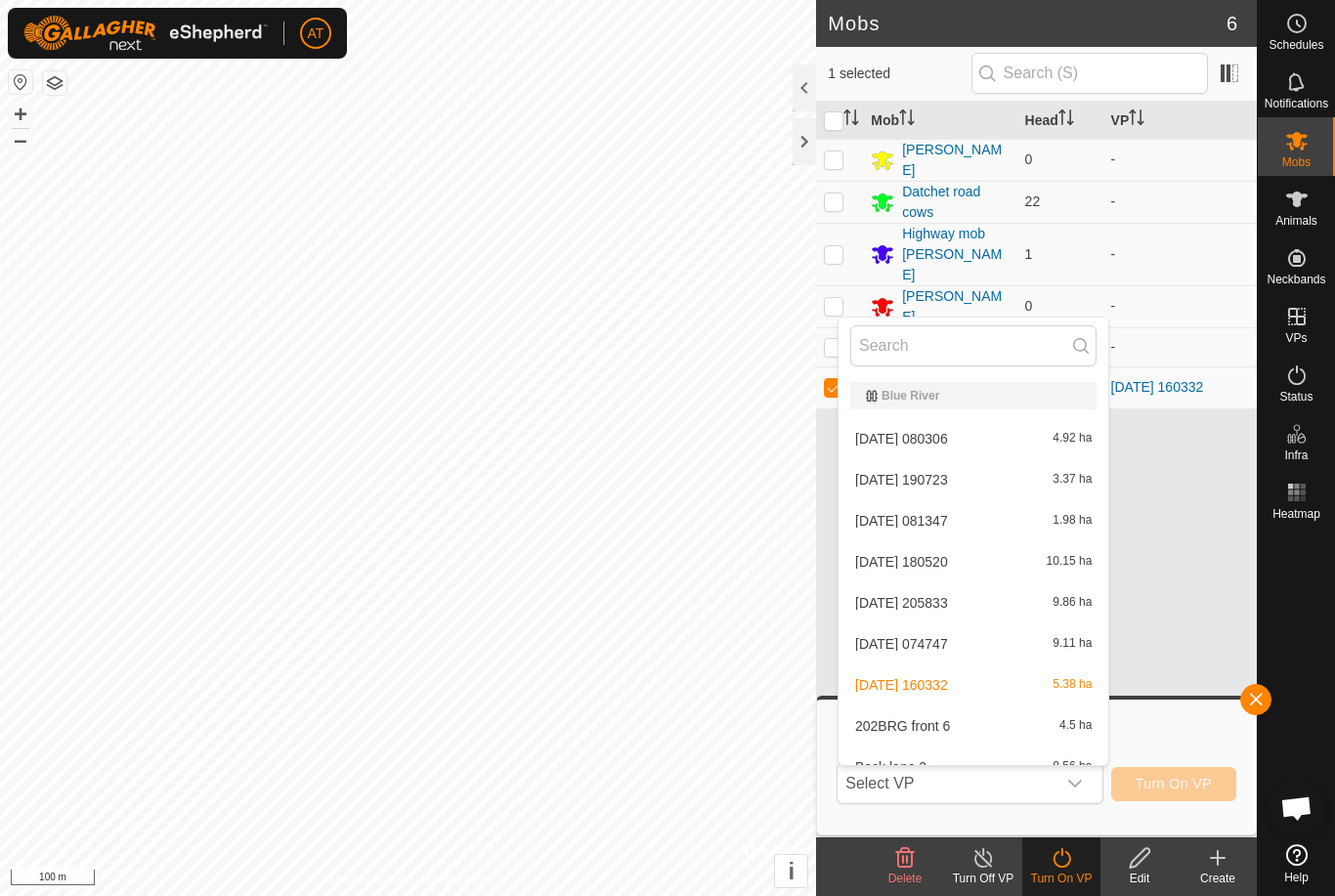
scroll to position [350, 0]
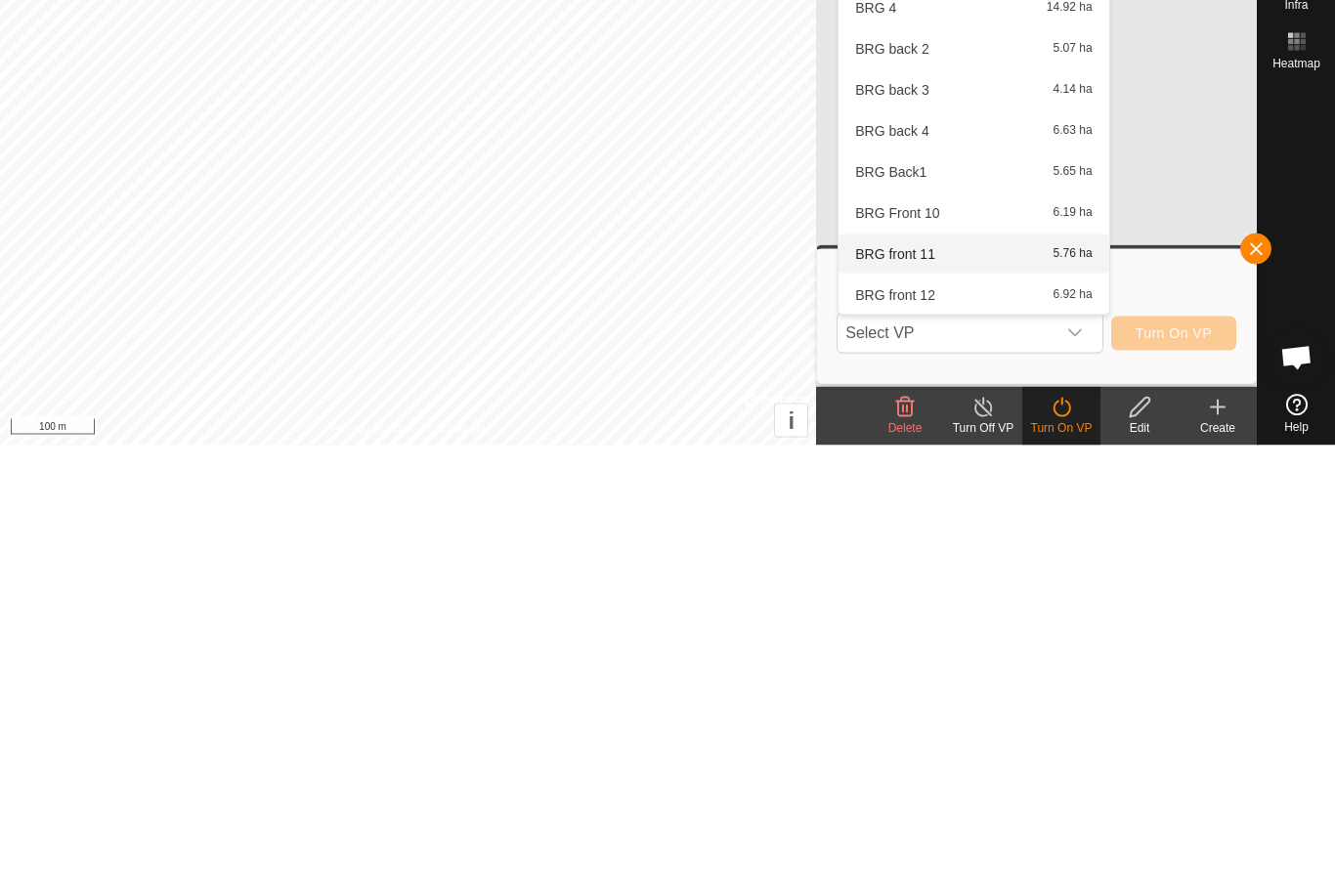
click at [911, 692] on div "BRG front 11 5.76 ha" at bounding box center [972, 704] width 246 height 24
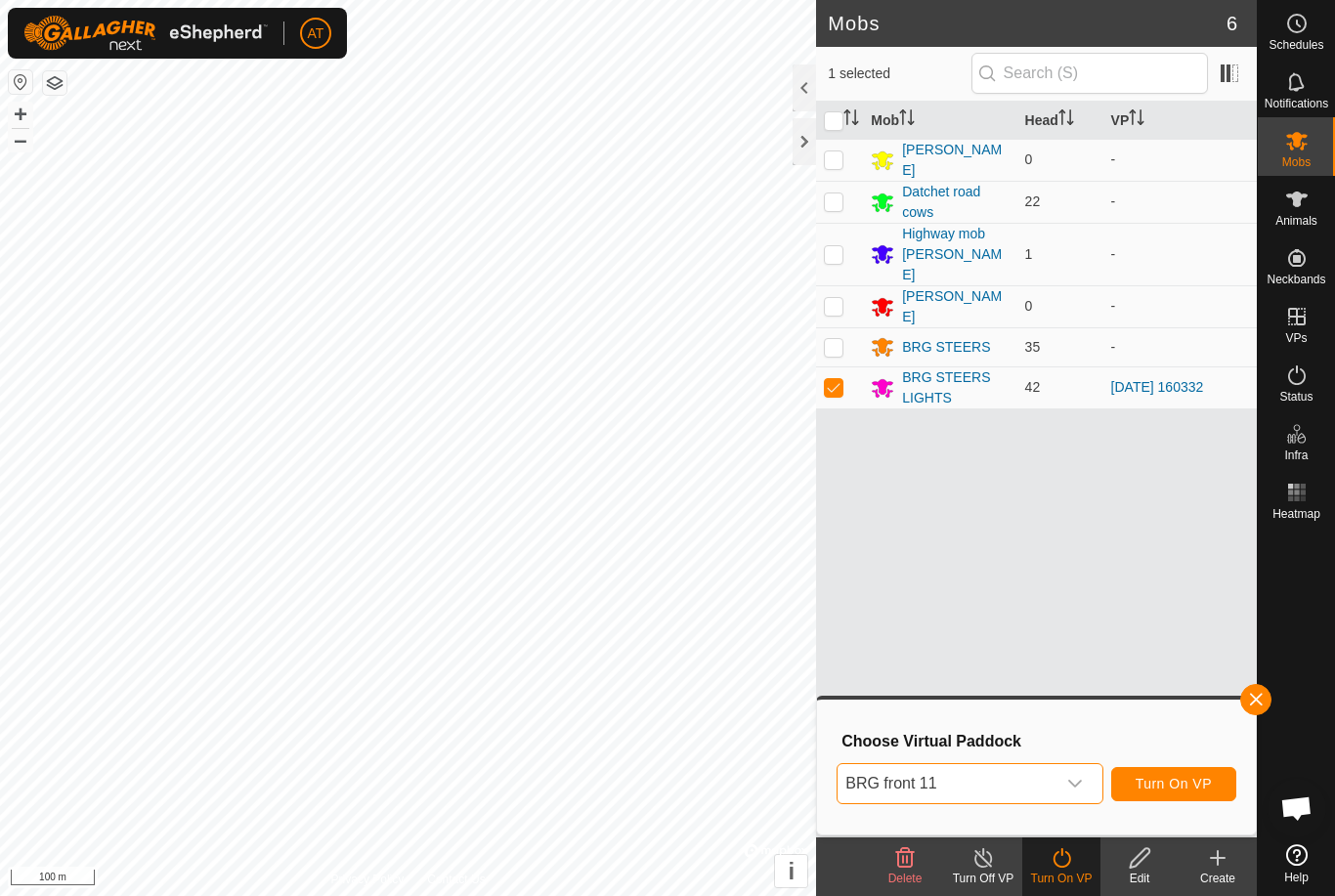
click at [1088, 776] on div "dropdown trigger" at bounding box center [1075, 783] width 40 height 40
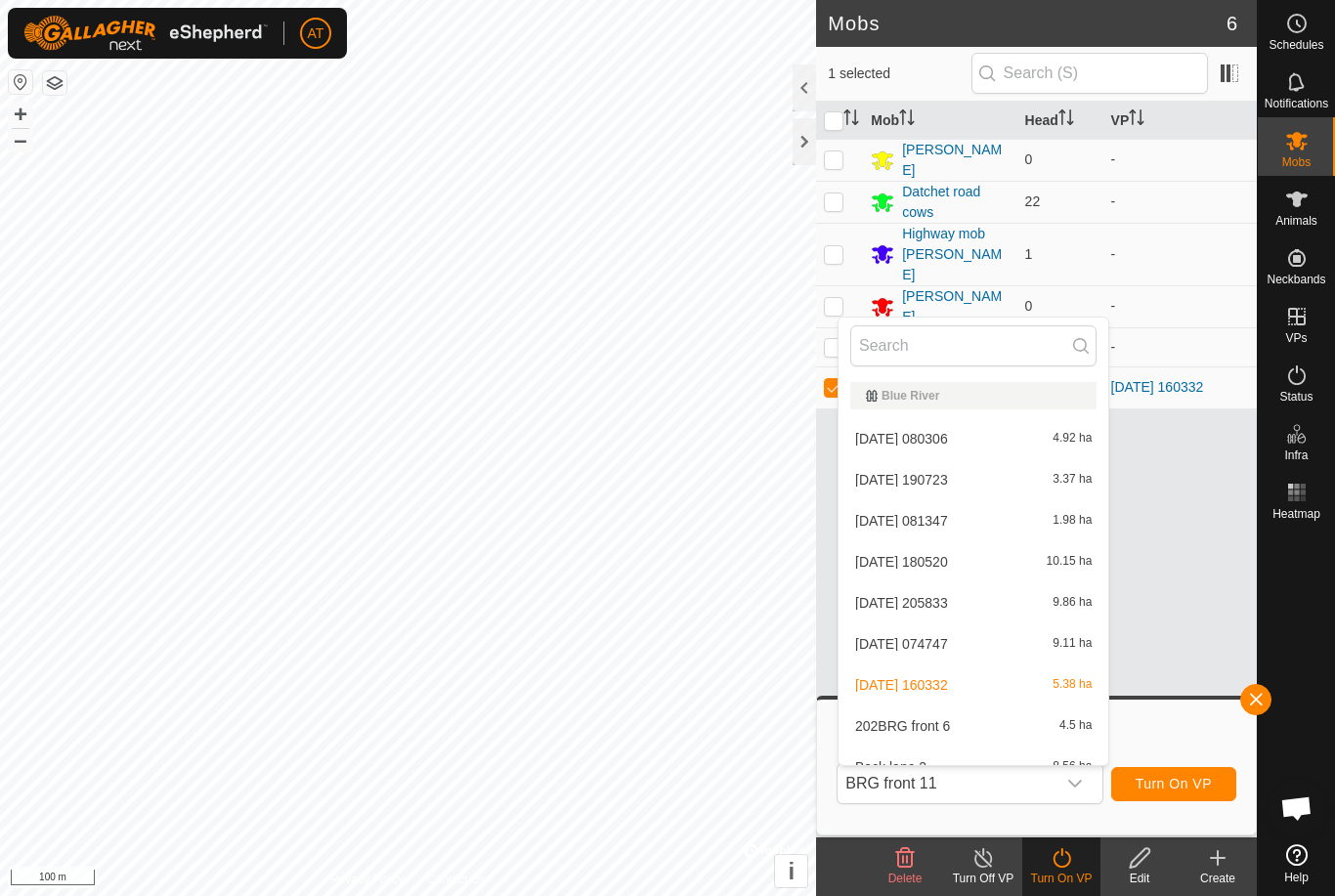
scroll to position [308, 0]
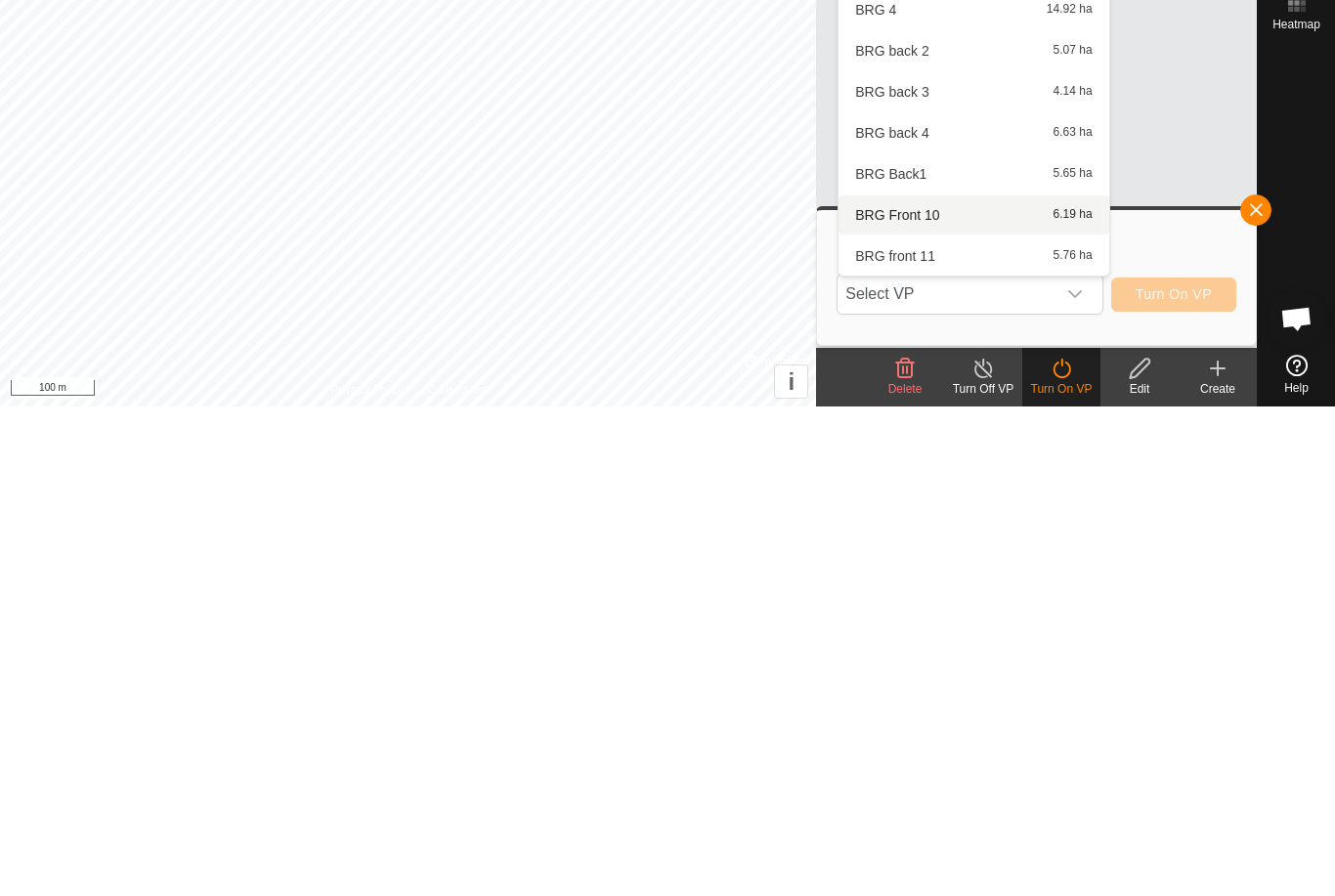
click at [921, 697] on span "BRG Front 10" at bounding box center [896, 704] width 84 height 14
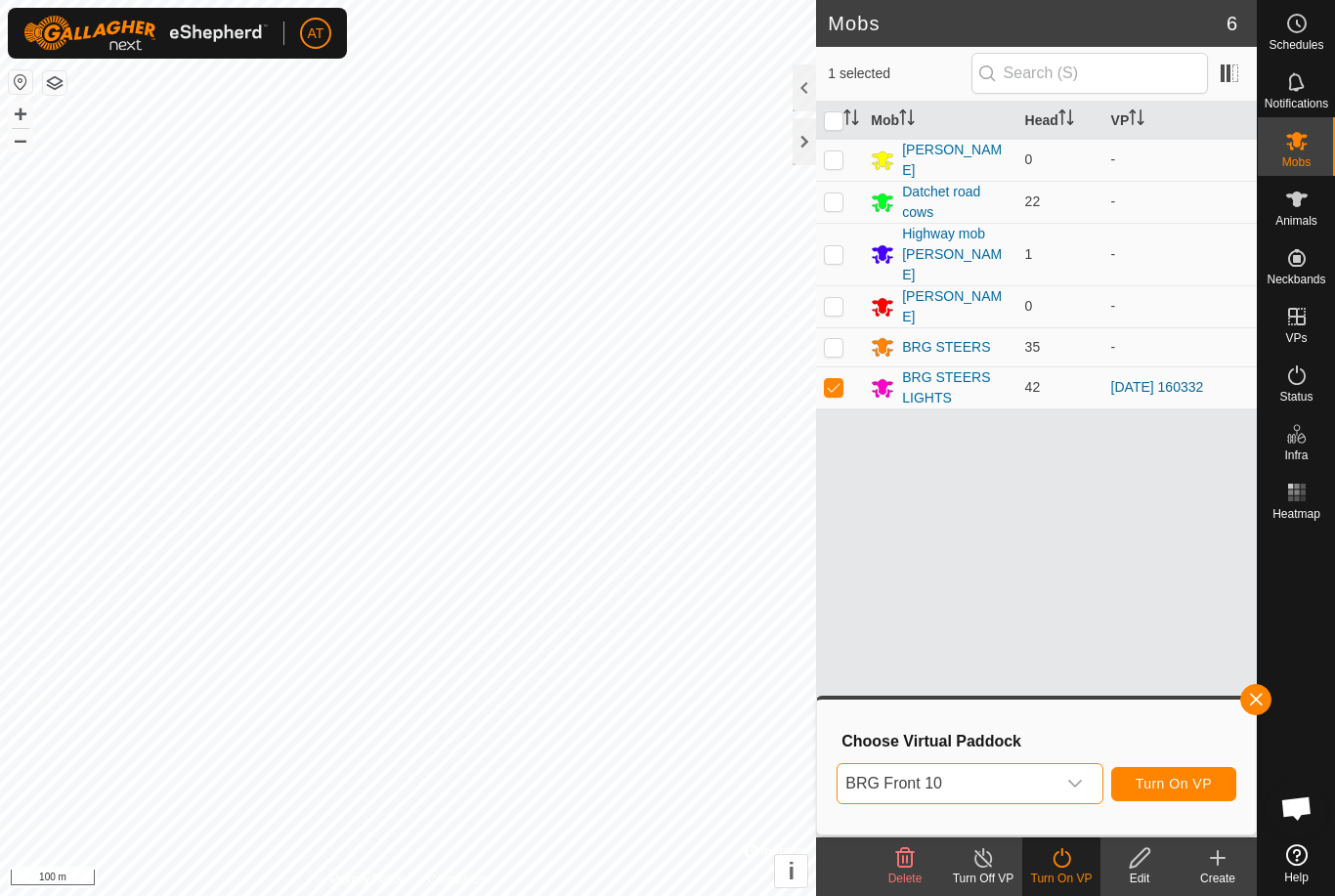
click at [1089, 779] on div "dropdown trigger" at bounding box center [1075, 783] width 40 height 40
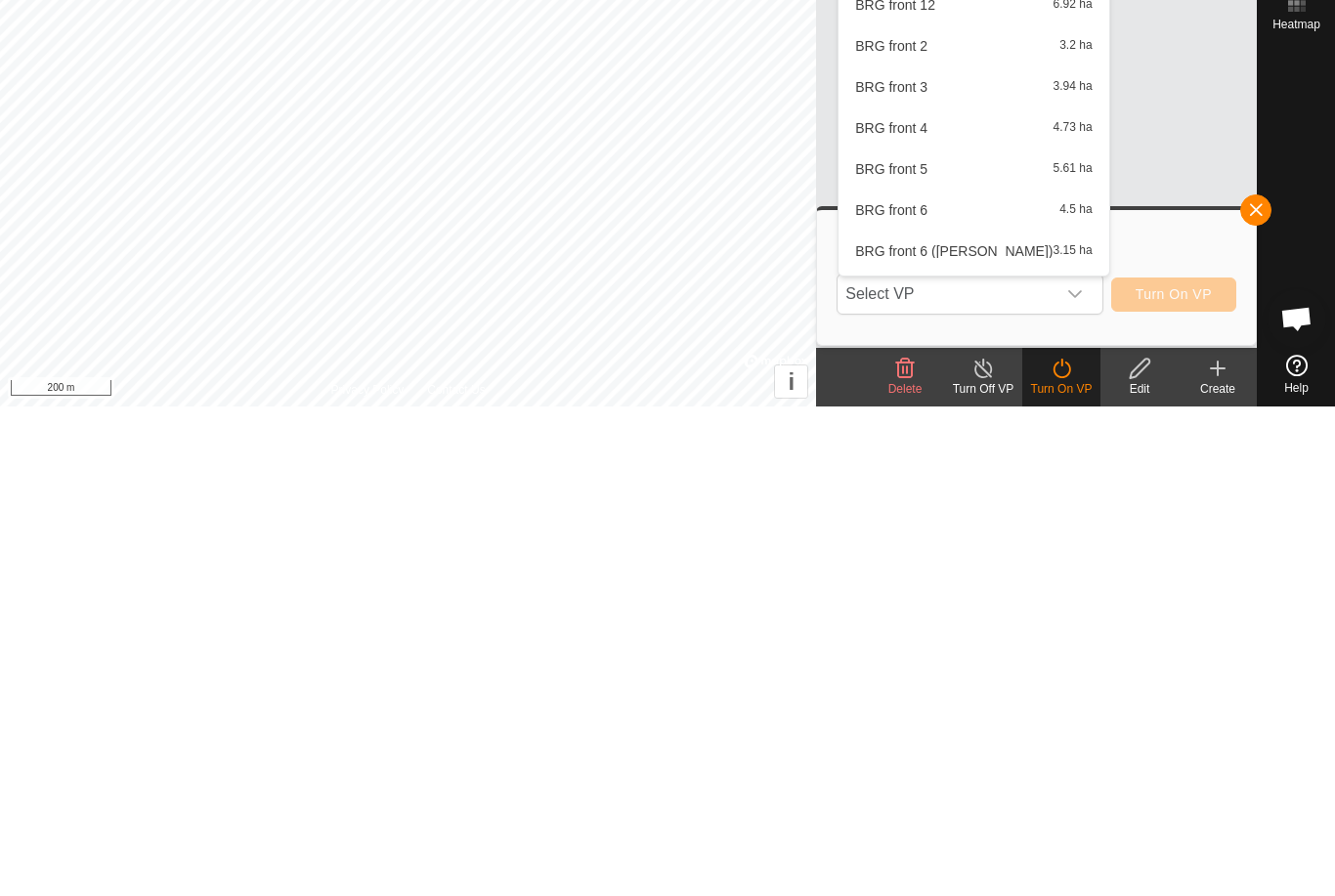
scroll to position [651, 0]
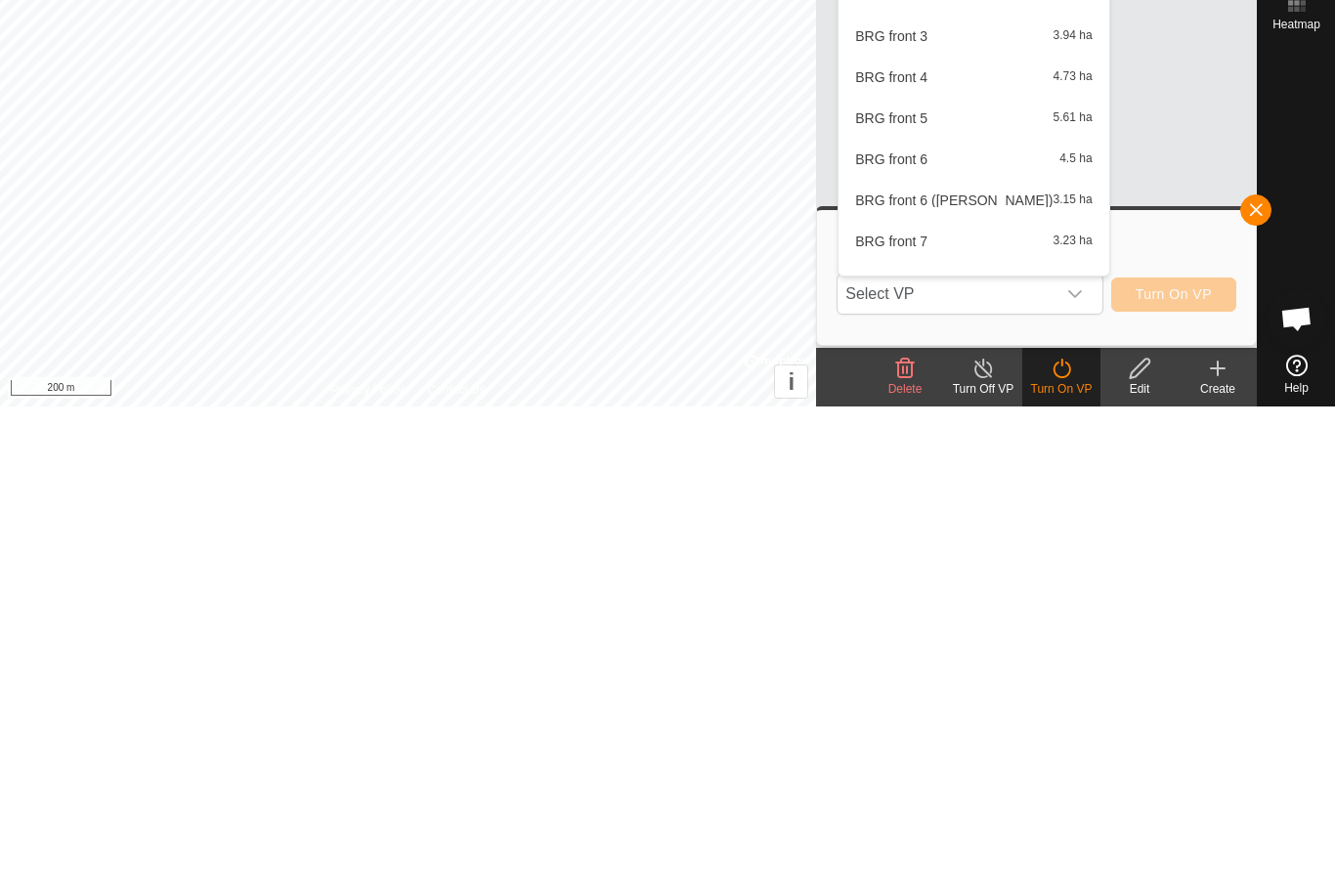
click at [926, 724] on span "BRG front 7" at bounding box center [890, 731] width 72 height 14
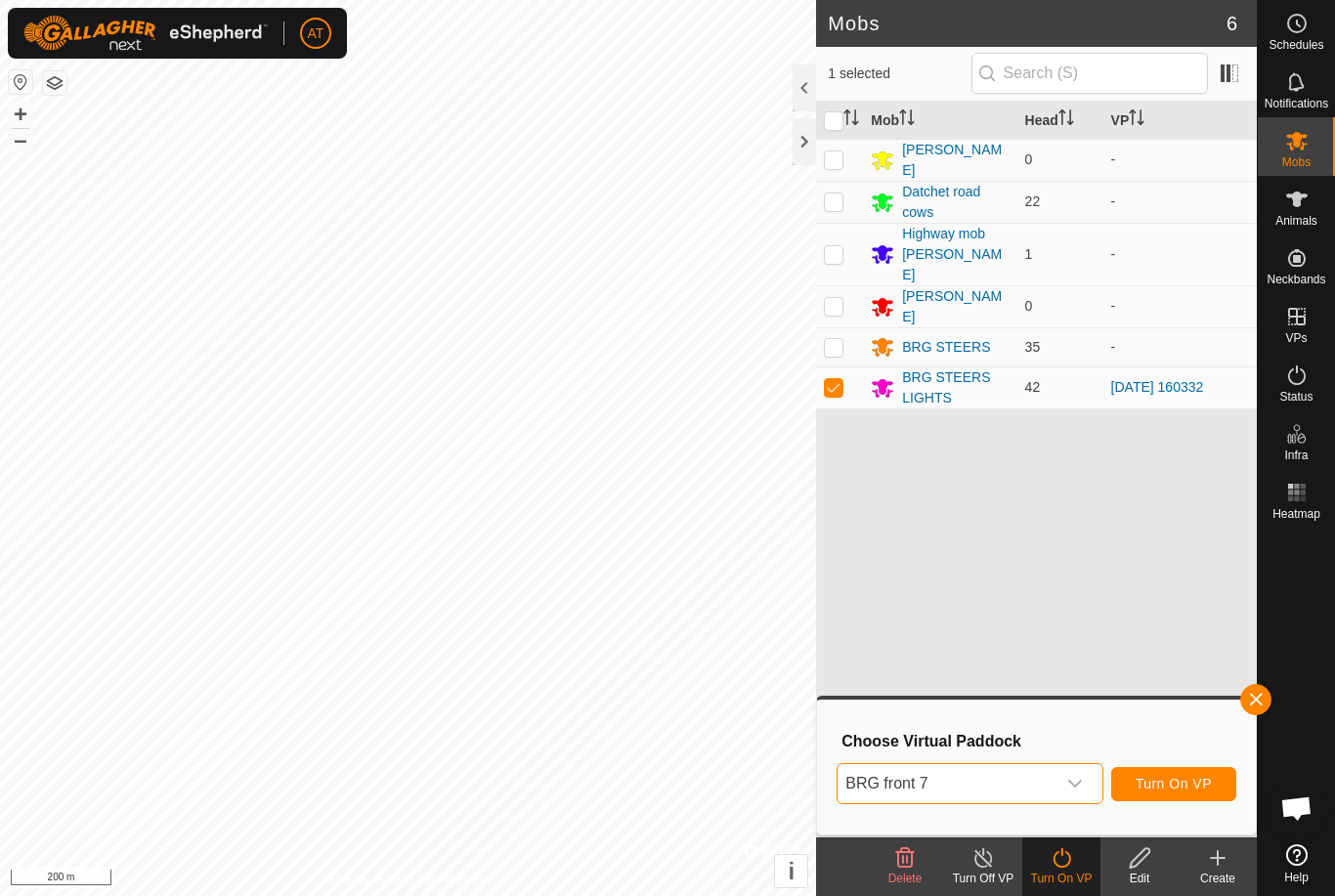
click at [1087, 774] on div "dropdown trigger" at bounding box center [1075, 783] width 40 height 40
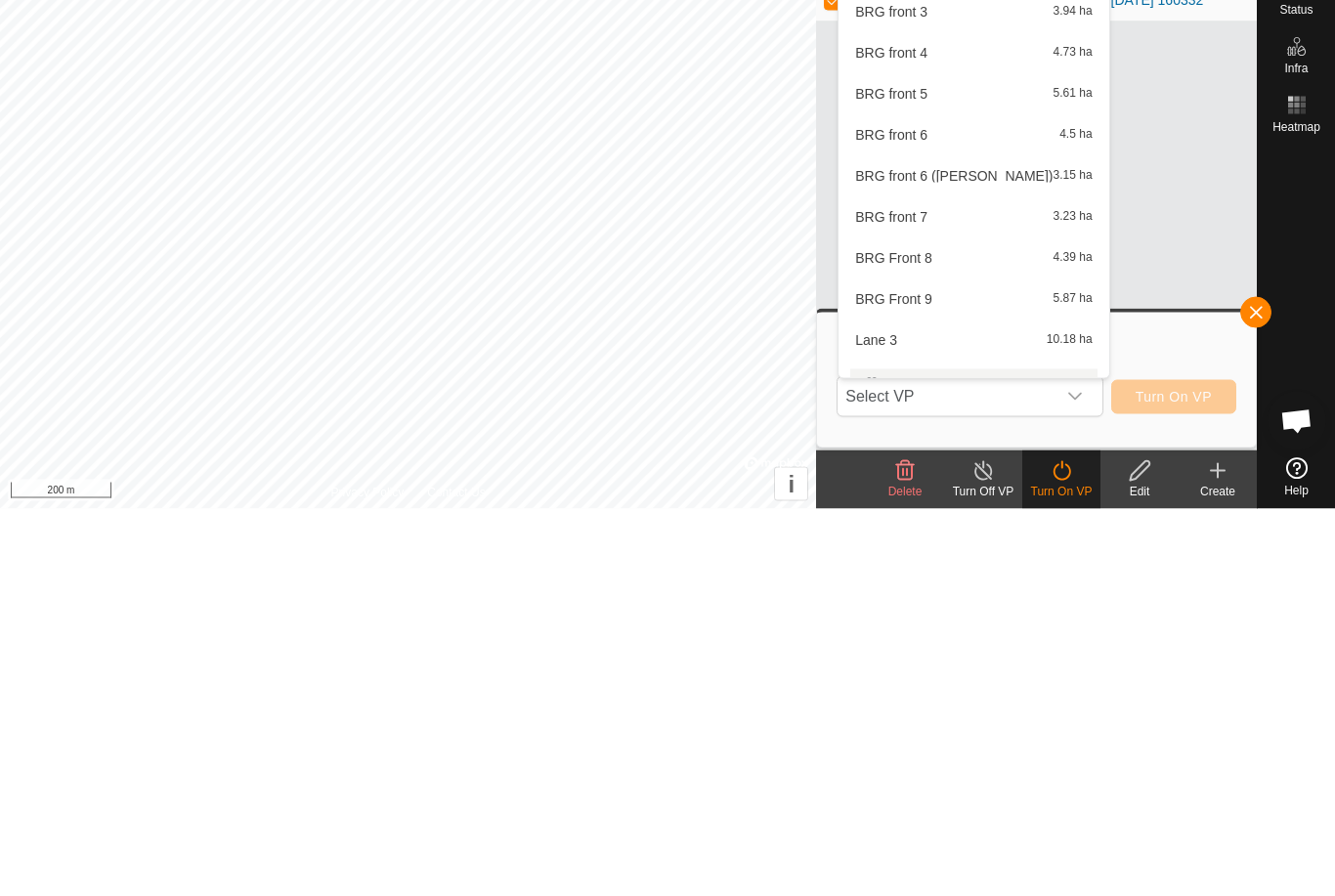
scroll to position [801, 0]
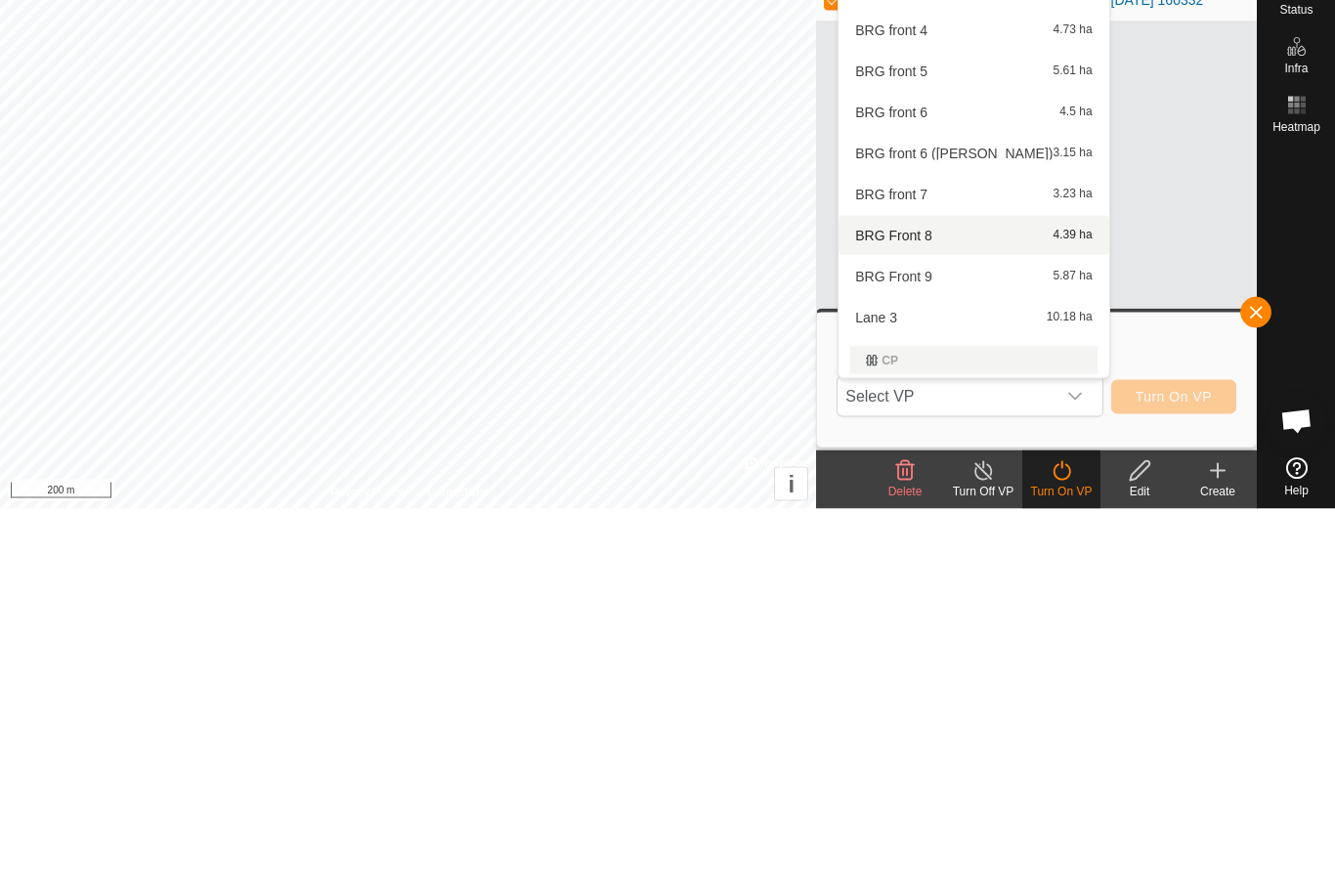
click at [935, 611] on div "BRG Front 8 4.39 ha" at bounding box center [972, 622] width 246 height 24
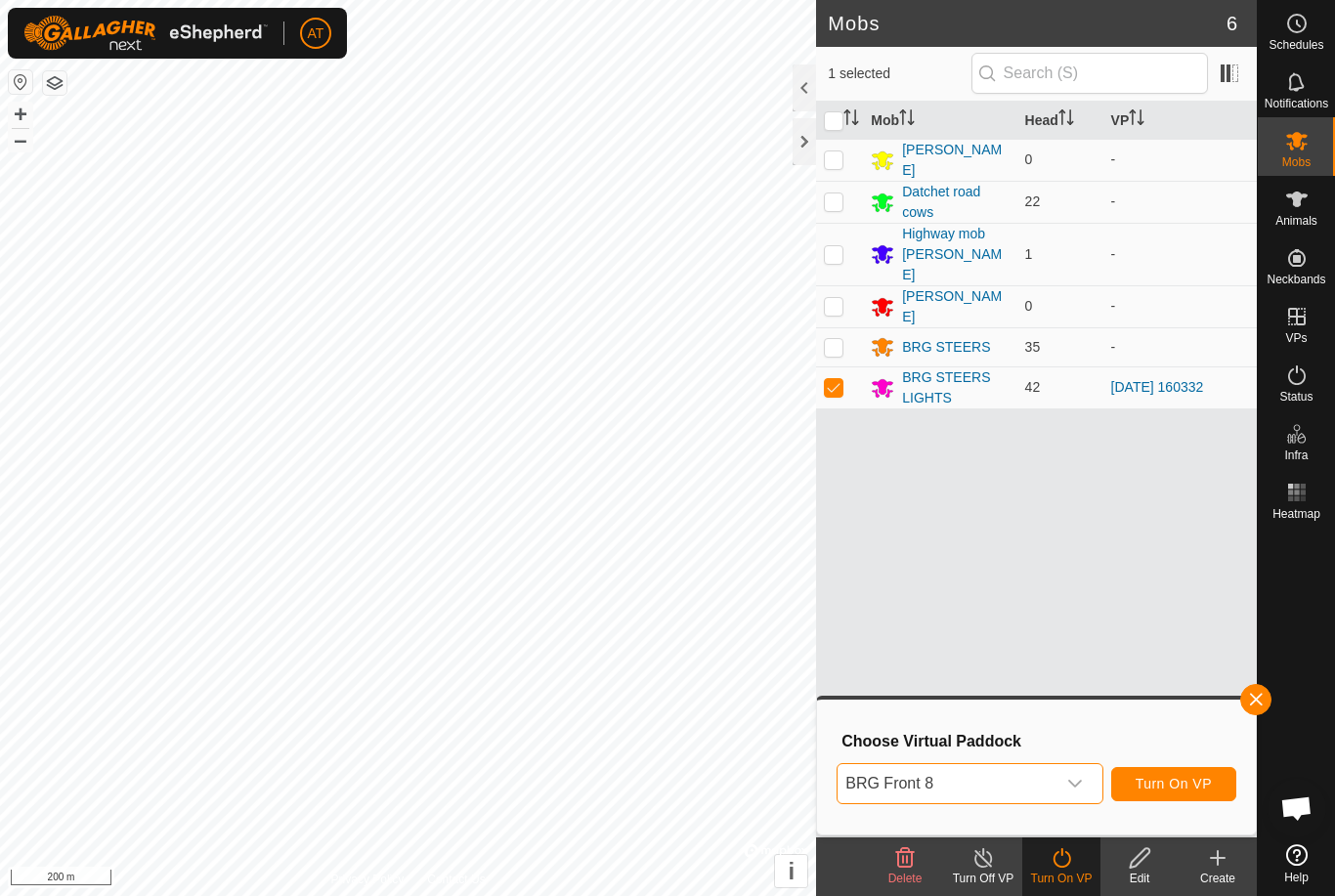
click at [1081, 774] on div "dropdown trigger" at bounding box center [1075, 783] width 40 height 40
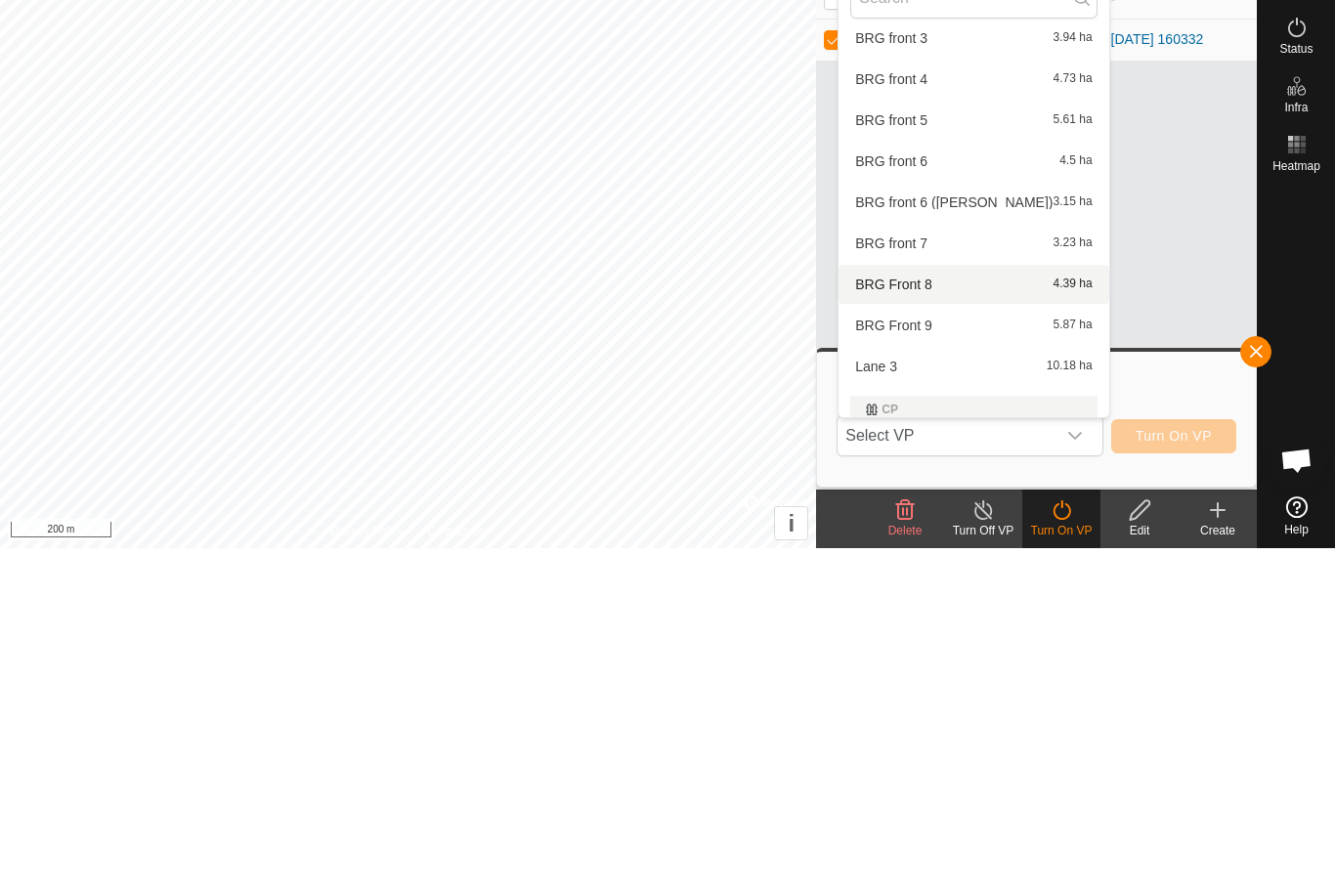
scroll to position [799, 0]
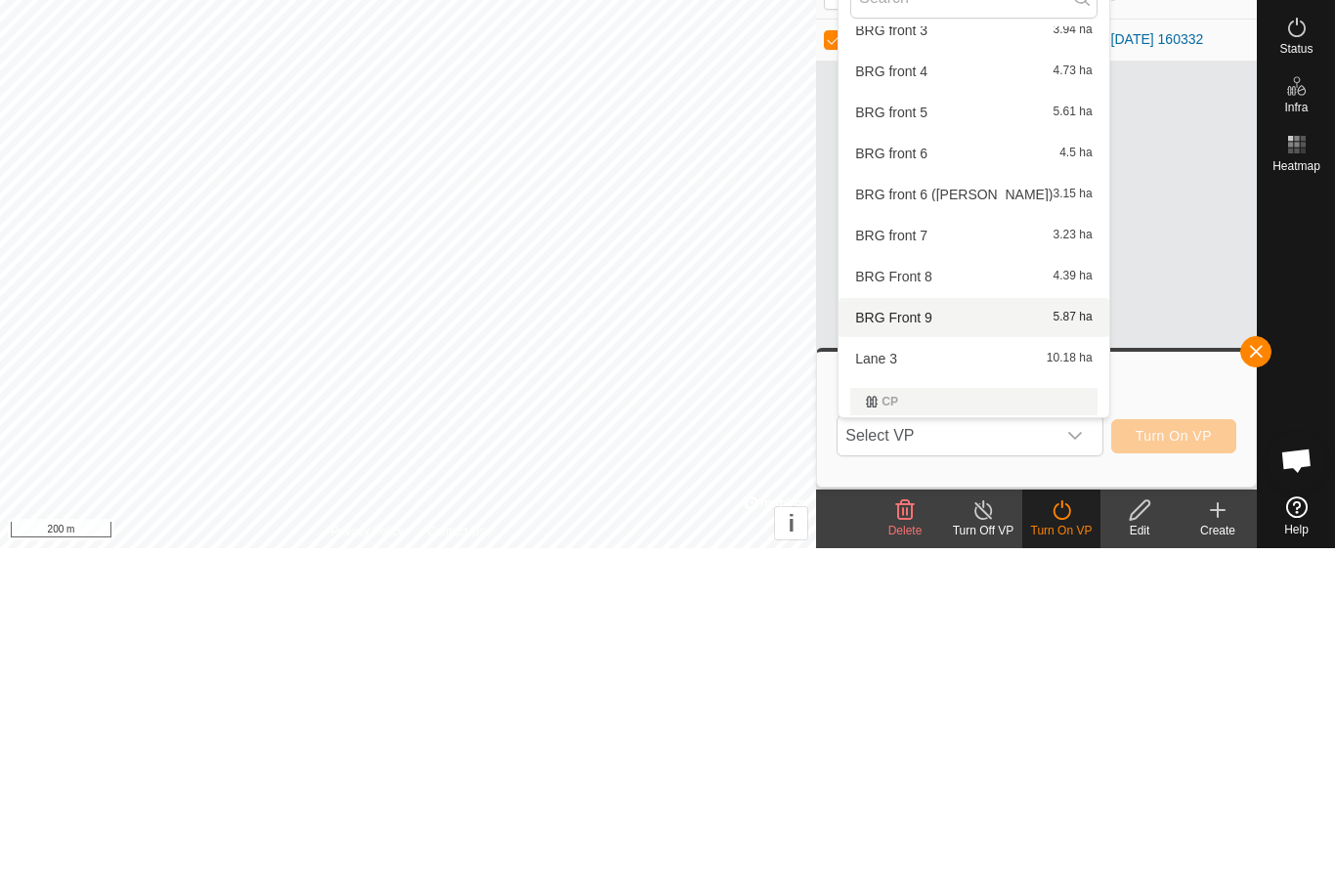
click at [979, 653] on div "BRG Front 9 5.87 ha" at bounding box center [972, 665] width 246 height 24
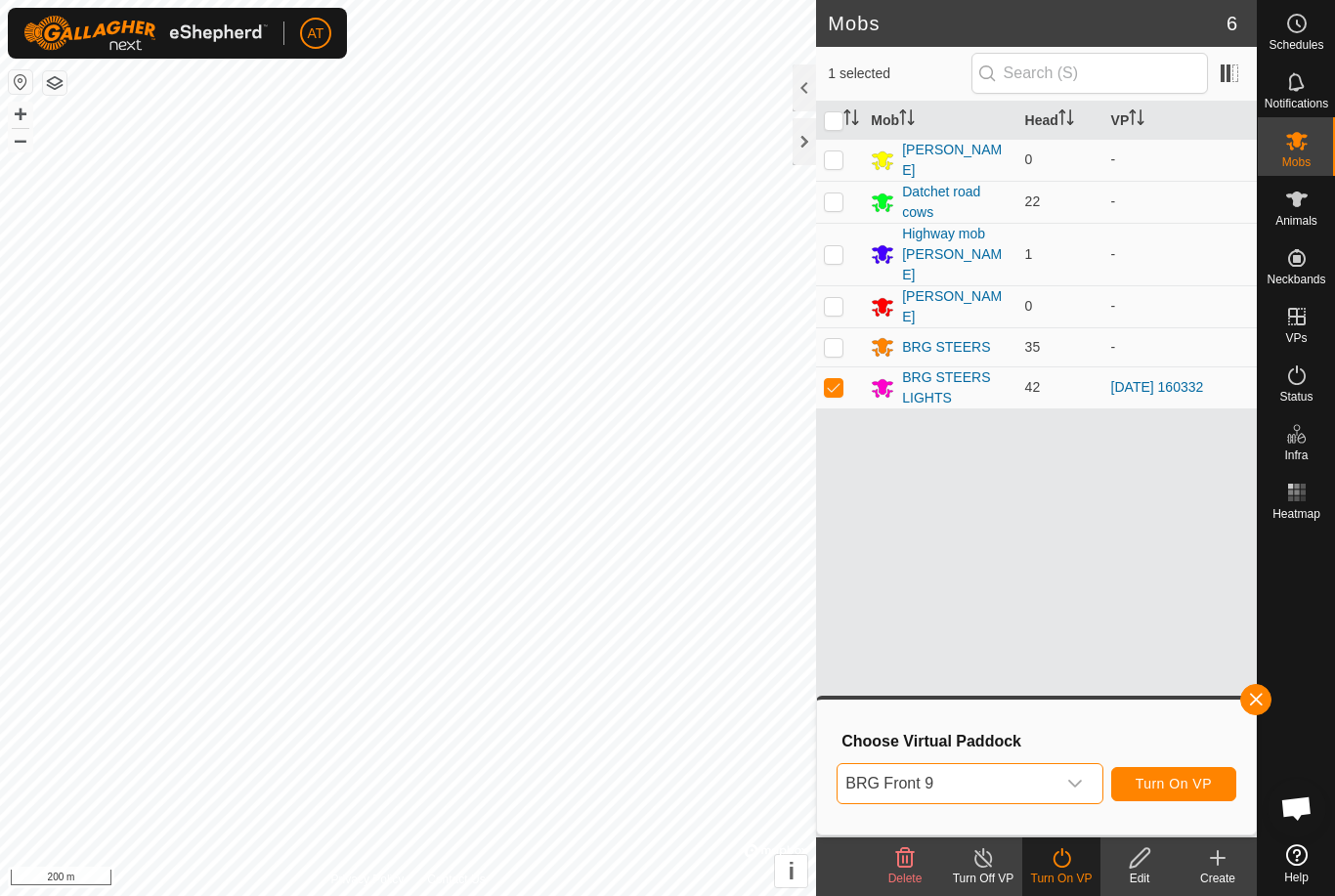
click at [1085, 779] on div "dropdown trigger" at bounding box center [1075, 783] width 40 height 40
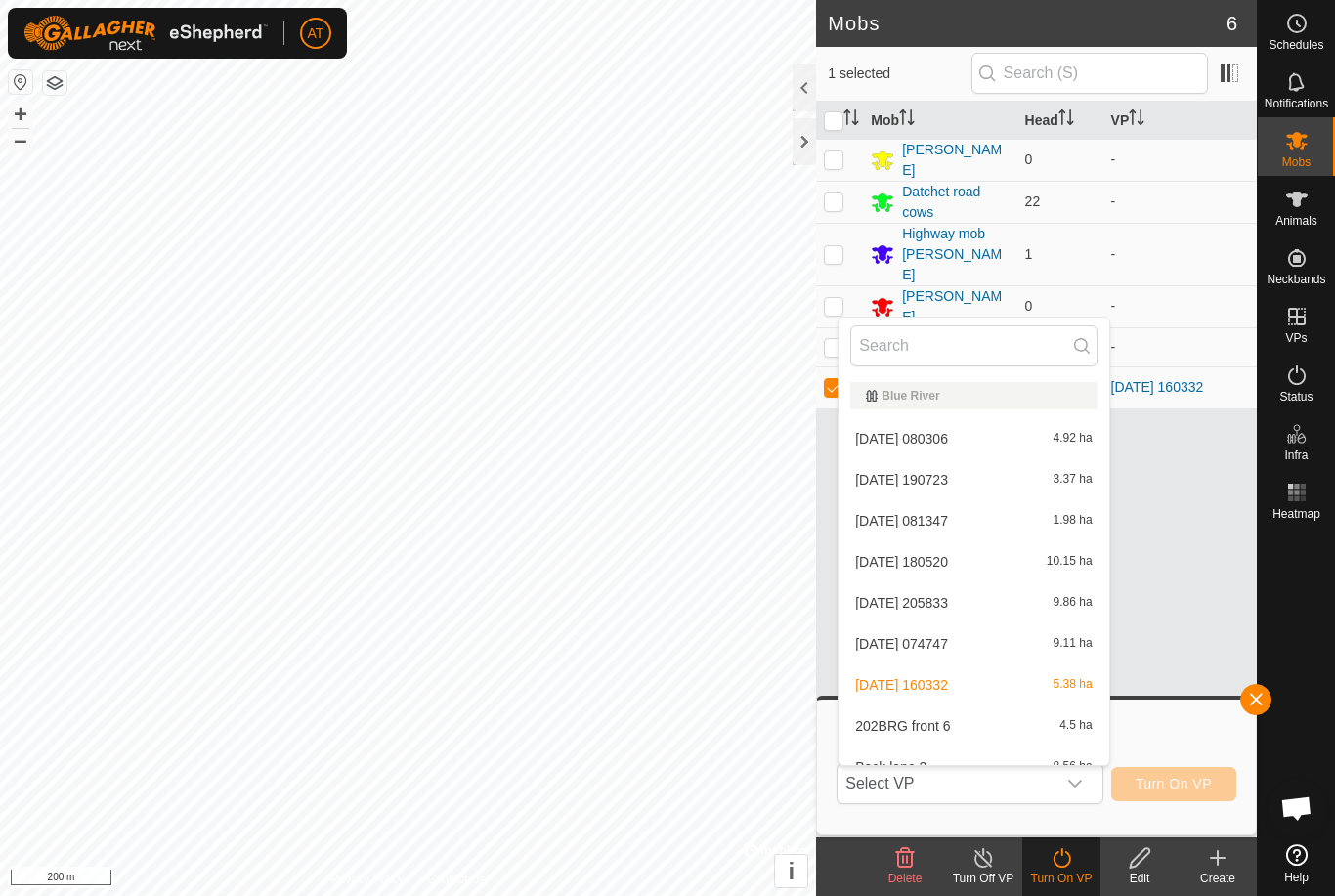
scroll to position [719, 0]
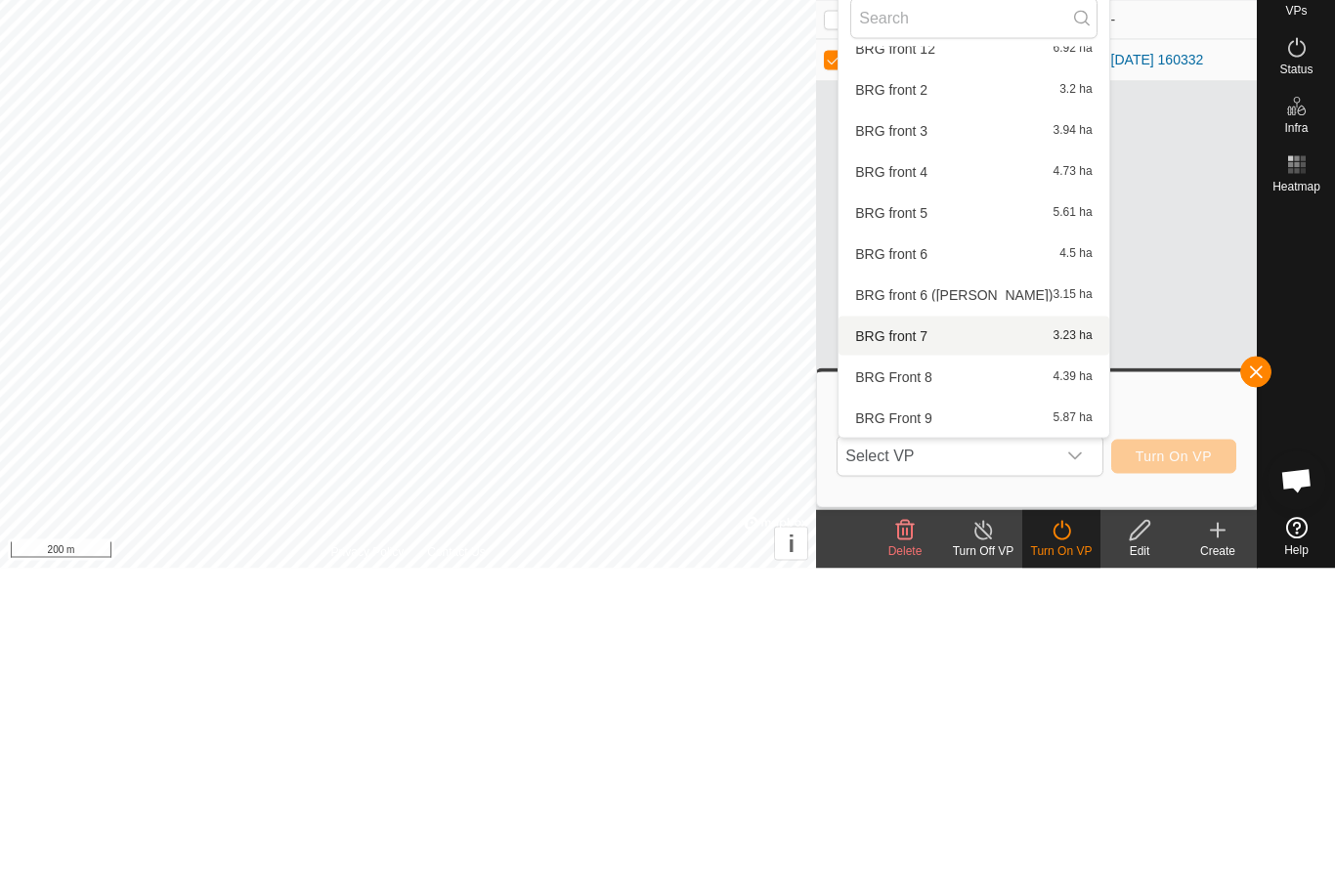
click at [921, 656] on span "BRG front 7" at bounding box center [890, 663] width 72 height 14
